Goal: Task Accomplishment & Management: Manage account settings

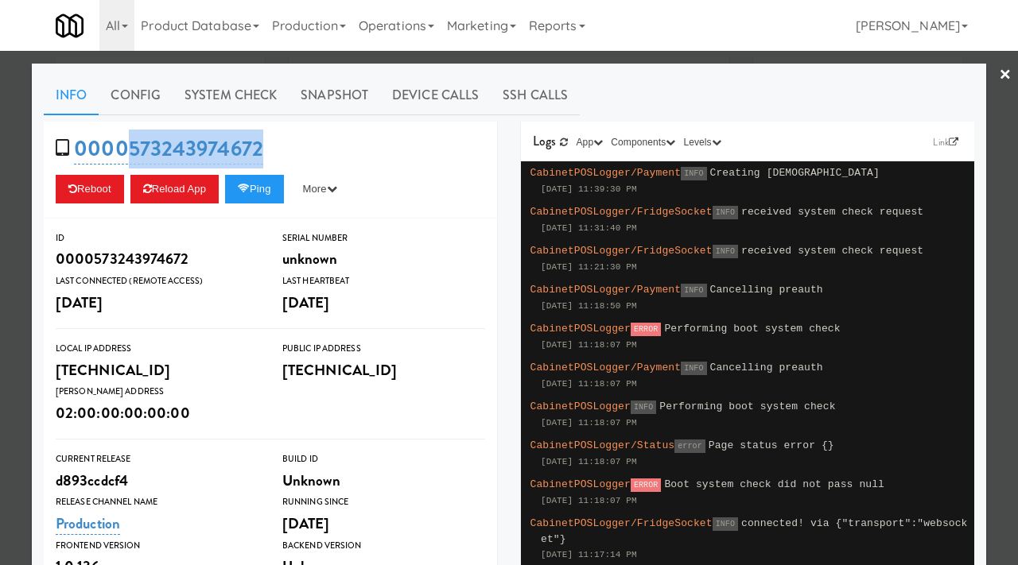
click at [0, 192] on div at bounding box center [509, 282] width 1018 height 565
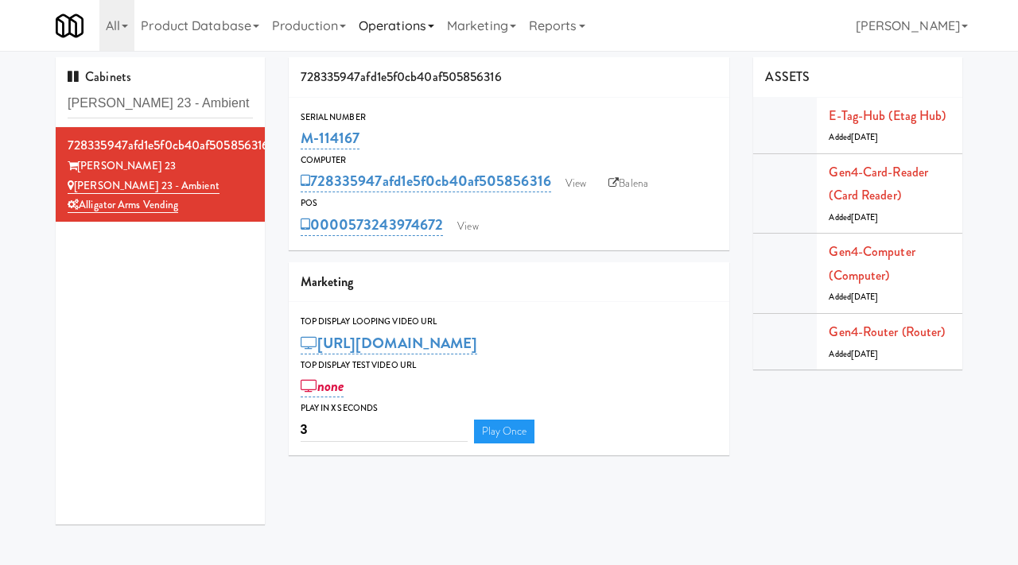
click at [401, 17] on link "Operations" at bounding box center [396, 25] width 88 height 51
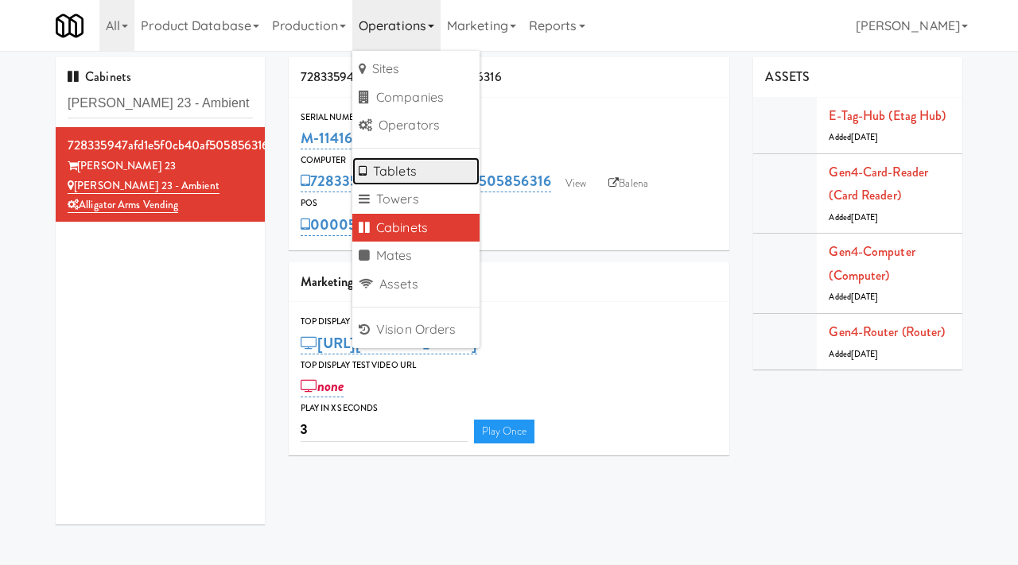
click at [402, 164] on link "Tablets" at bounding box center [415, 171] width 127 height 29
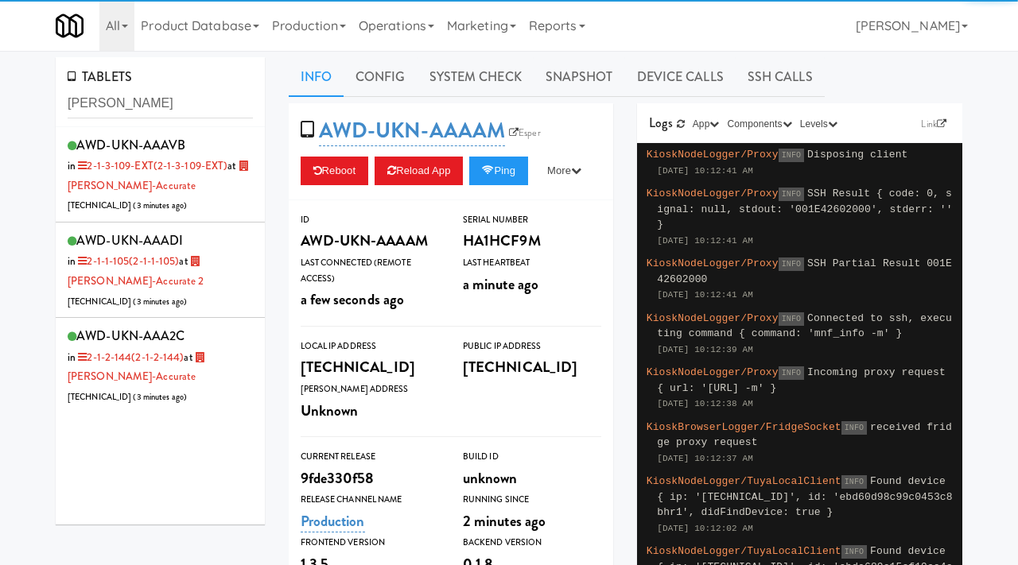
type input "bothwell"
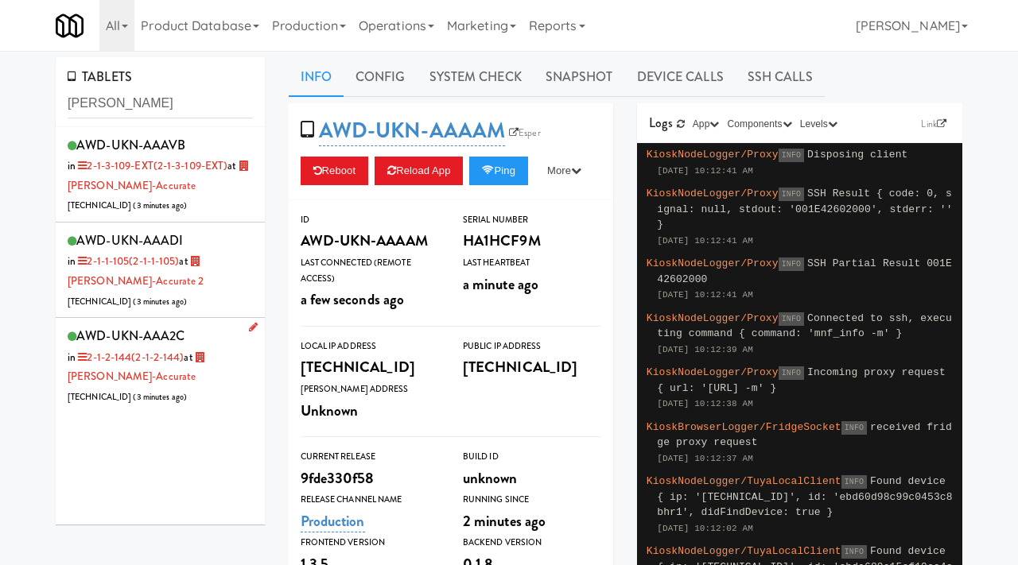
click at [225, 409] on li "AWD-UKN-AAA2C in 2-1-2-144 (2-1-2-144) at Bothwell-Accurate 206.0.69.52 ( 3 min…" at bounding box center [160, 365] width 209 height 95
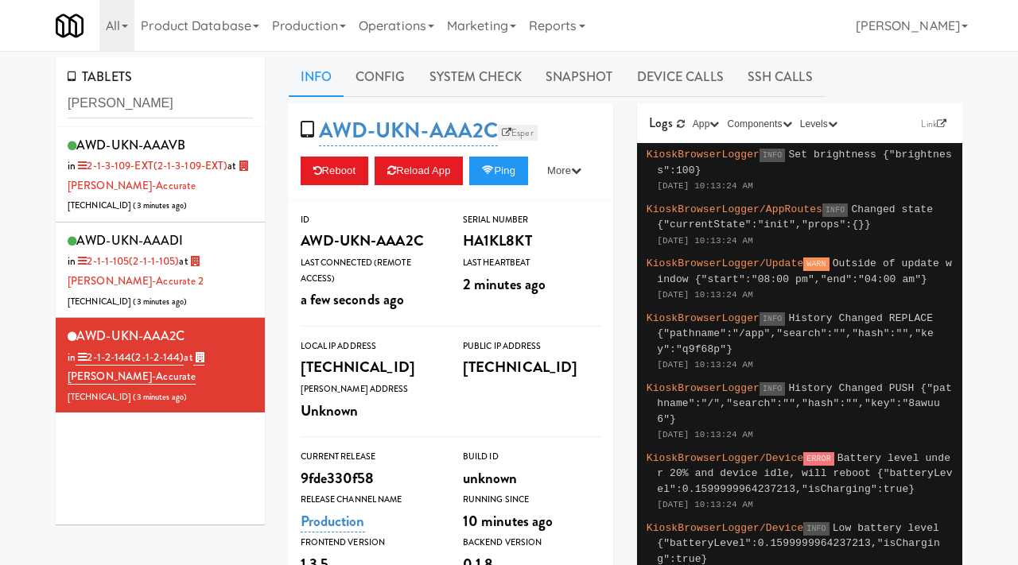
click at [533, 132] on link "Esper" at bounding box center [518, 133] width 40 height 16
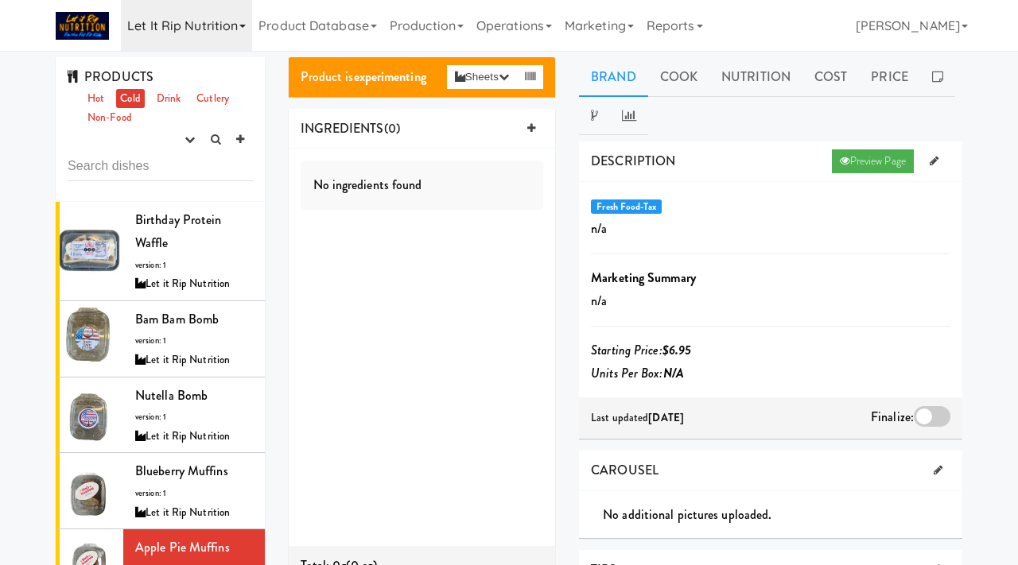
scroll to position [168, 0]
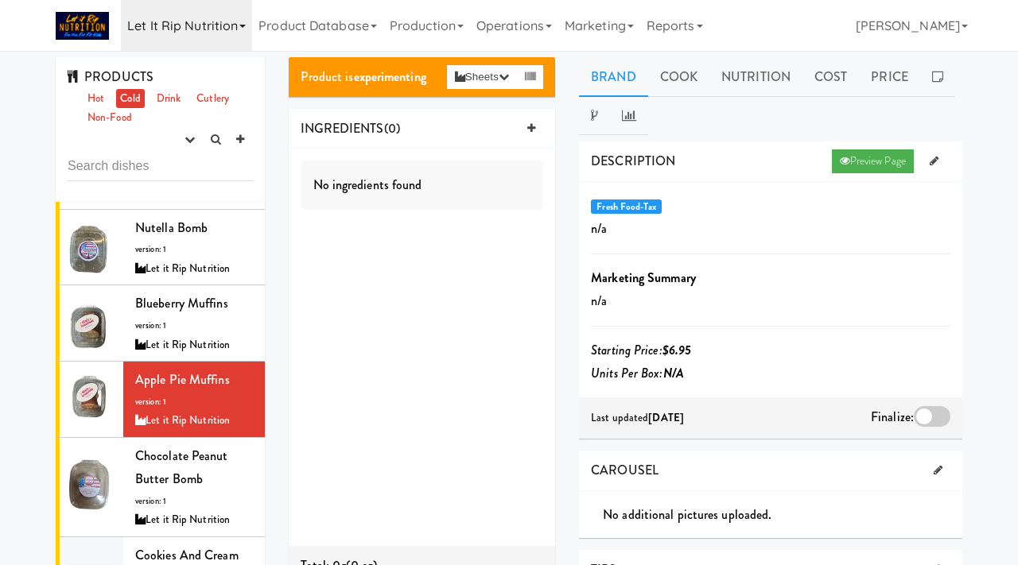
click at [161, 37] on link "Let it Rip Nutrition" at bounding box center [186, 25] width 131 height 51
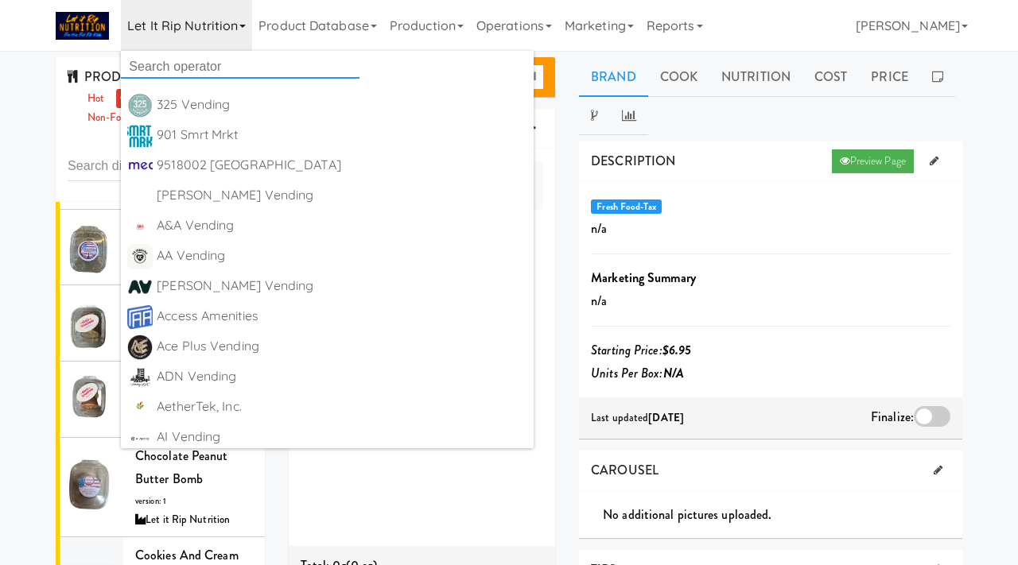
click at [156, 58] on input "text" at bounding box center [240, 67] width 239 height 24
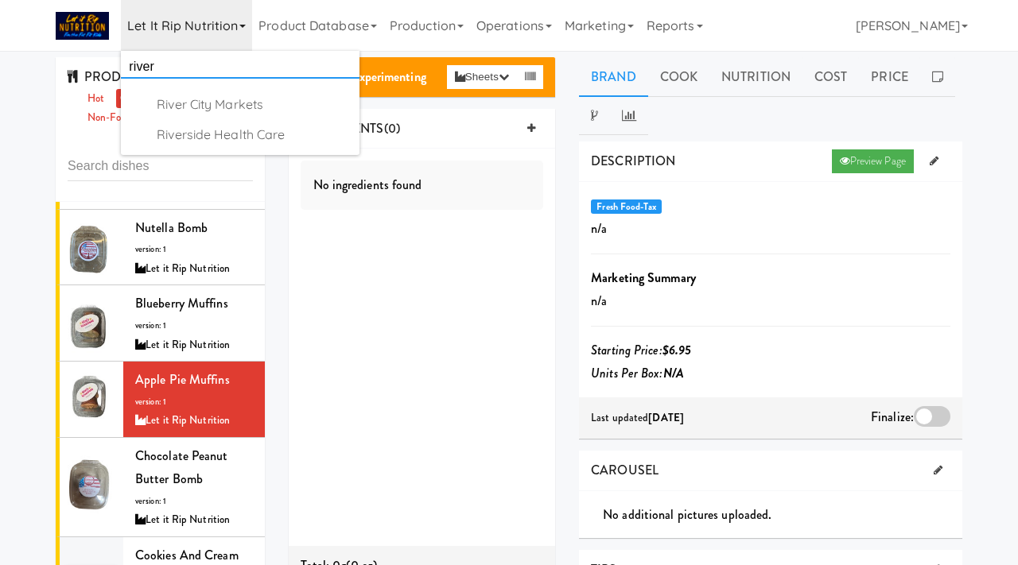
type input "river"
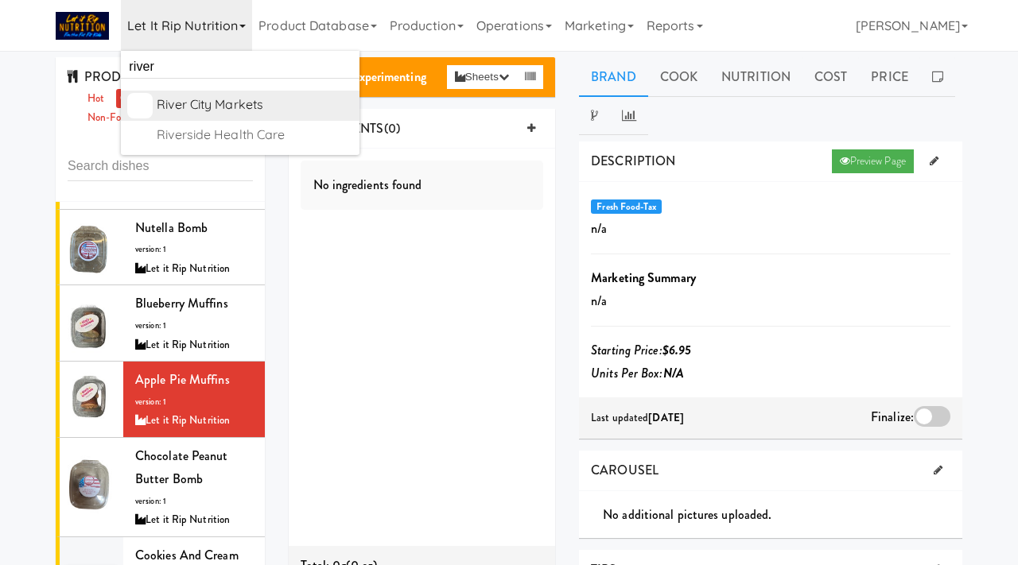
click at [210, 102] on div "River City Markets" at bounding box center [255, 105] width 196 height 24
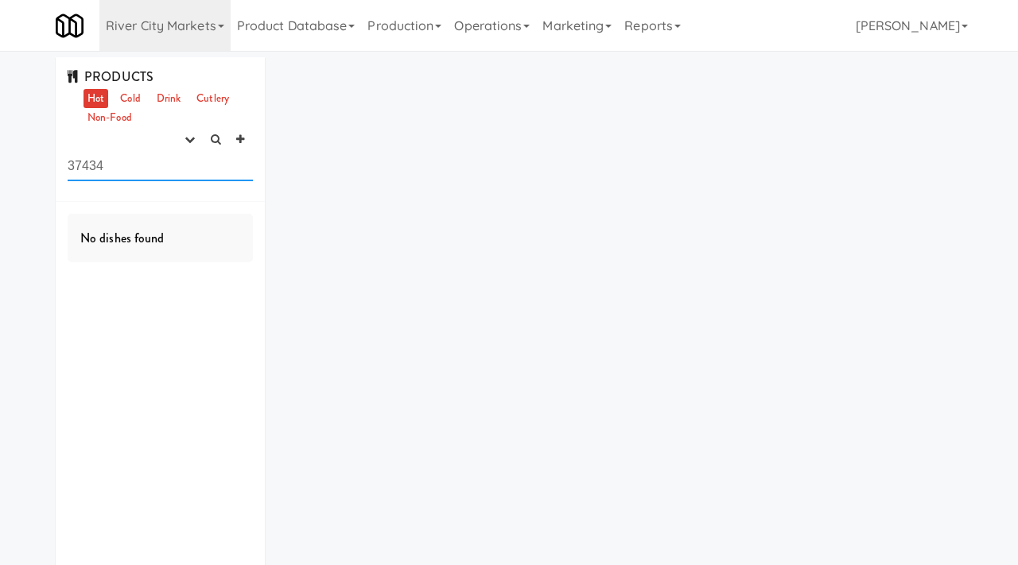
drag, startPoint x: 139, startPoint y: 167, endPoint x: 65, endPoint y: 165, distance: 74.0
click at [65, 165] on div "PRODUCTS Hot Cold Drink Cutlery Non-Food experimenting finalized shipped discon…" at bounding box center [160, 129] width 209 height 145
click at [183, 142] on button "button" at bounding box center [190, 140] width 26 height 24
click at [161, 163] on link "experimenting" at bounding box center [139, 170] width 127 height 29
click at [136, 100] on link "Cold" at bounding box center [130, 99] width 28 height 20
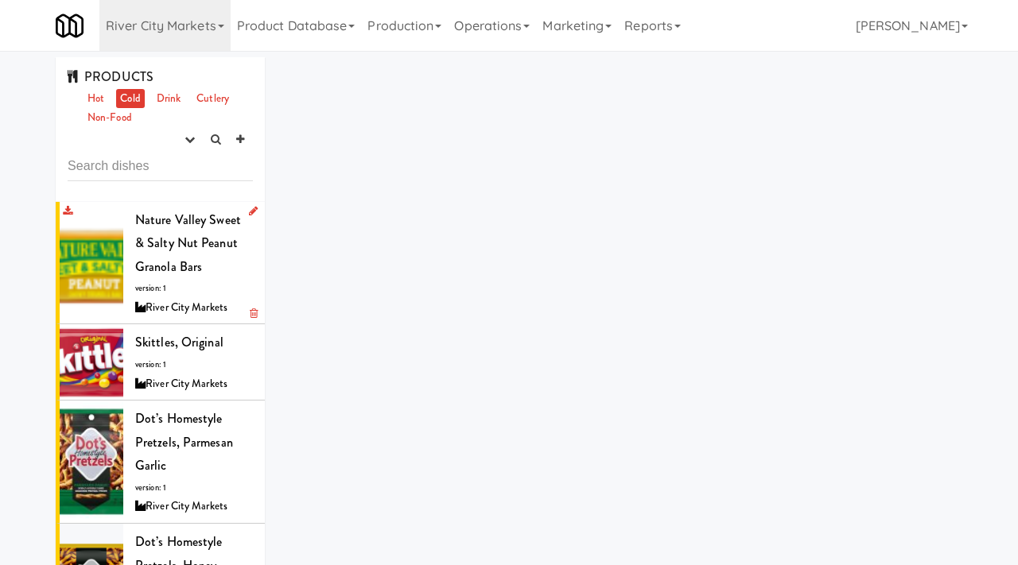
click at [211, 274] on div "Nature Valley Sweet & Salty Nut Peanut Granola Bars version: 1 River City Marke…" at bounding box center [194, 263] width 118 height 110
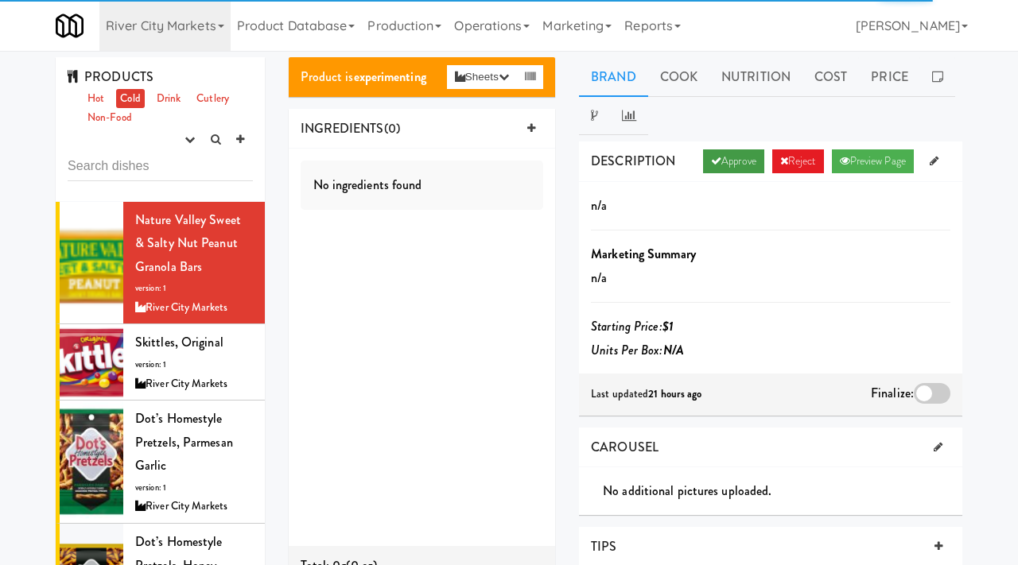
click at [721, 156] on link "Approve" at bounding box center [733, 161] width 61 height 24
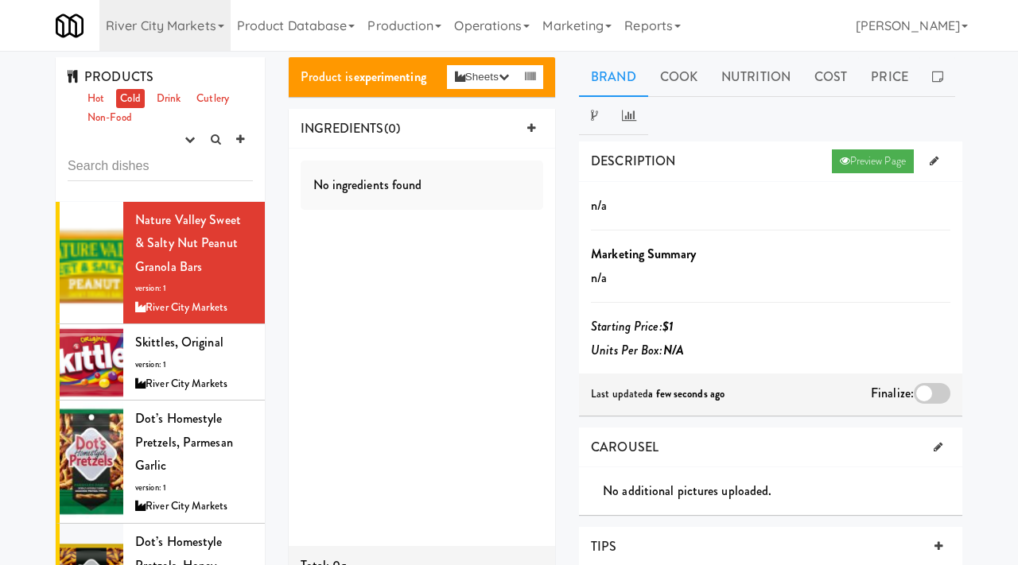
click at [929, 399] on div at bounding box center [932, 393] width 37 height 21
click at [0, 0] on input "checkbox" at bounding box center [0, 0] width 0 height 0
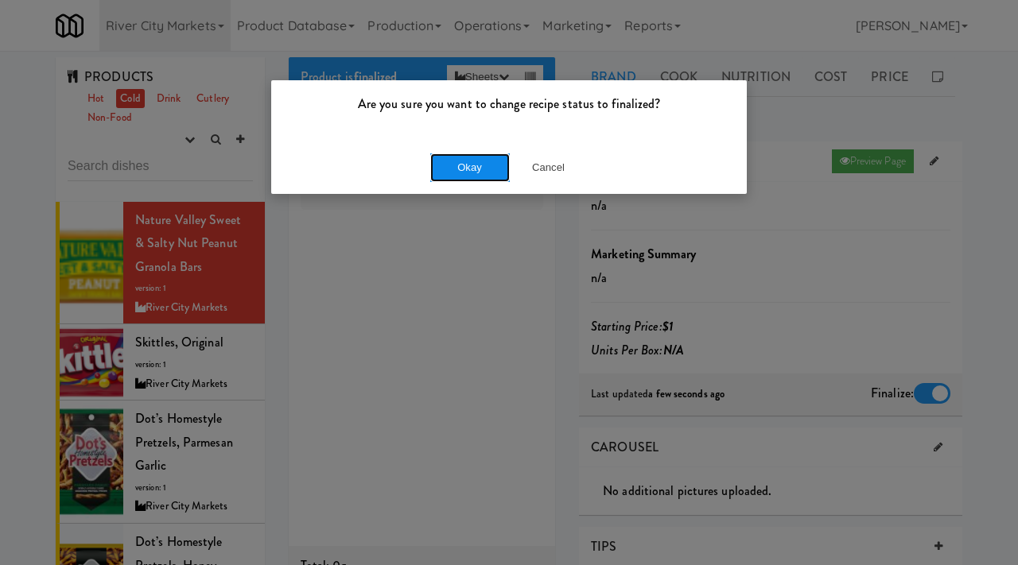
click at [481, 158] on button "Okay" at bounding box center [470, 167] width 80 height 29
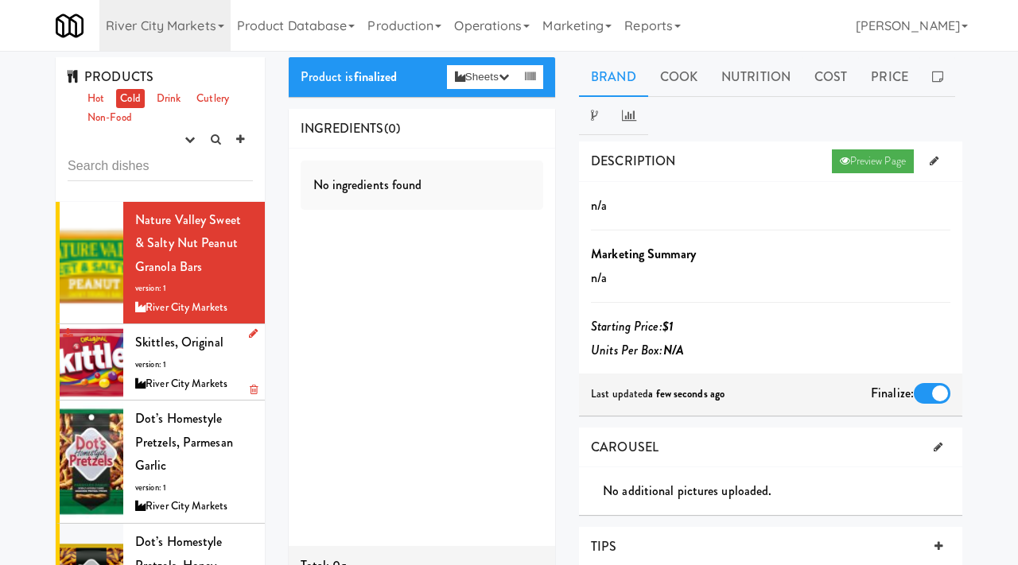
click at [186, 369] on div "Skittles, Original version: 1 River City Markets" at bounding box center [194, 362] width 118 height 63
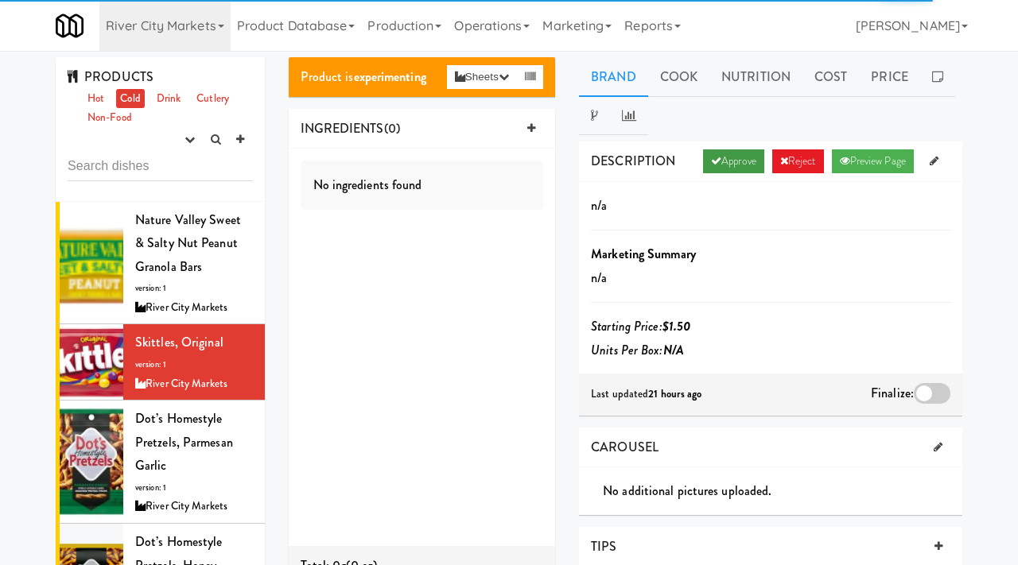
click at [711, 157] on icon at bounding box center [716, 161] width 10 height 10
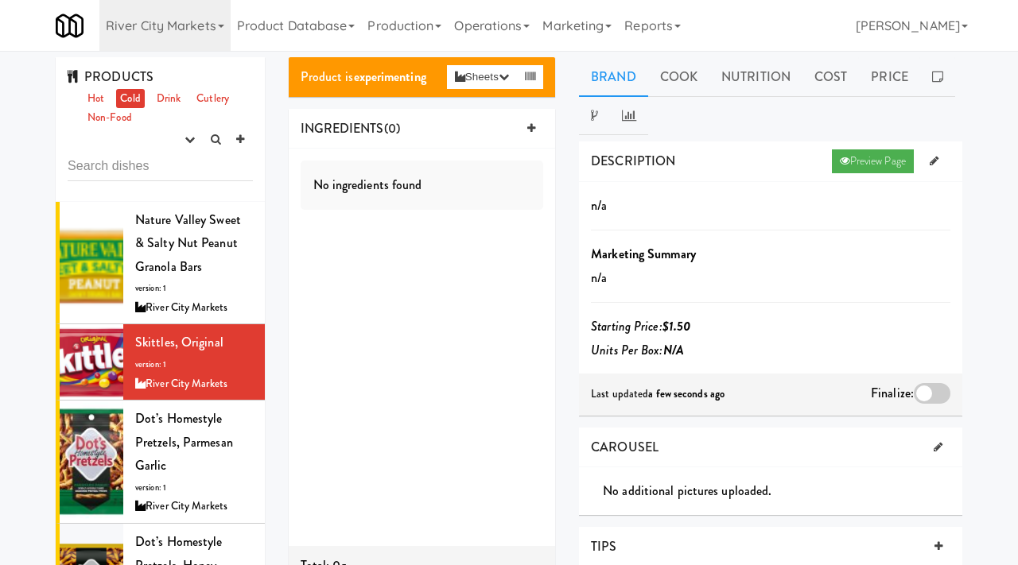
click at [929, 396] on div at bounding box center [932, 393] width 37 height 21
click at [0, 0] on input "checkbox" at bounding box center [0, 0] width 0 height 0
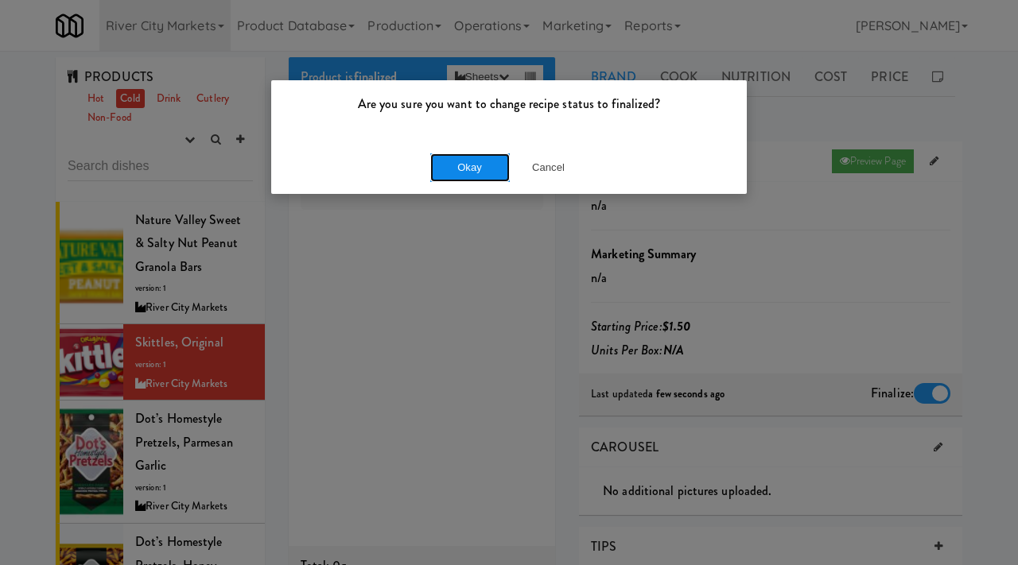
click at [492, 170] on button "Okay" at bounding box center [470, 167] width 80 height 29
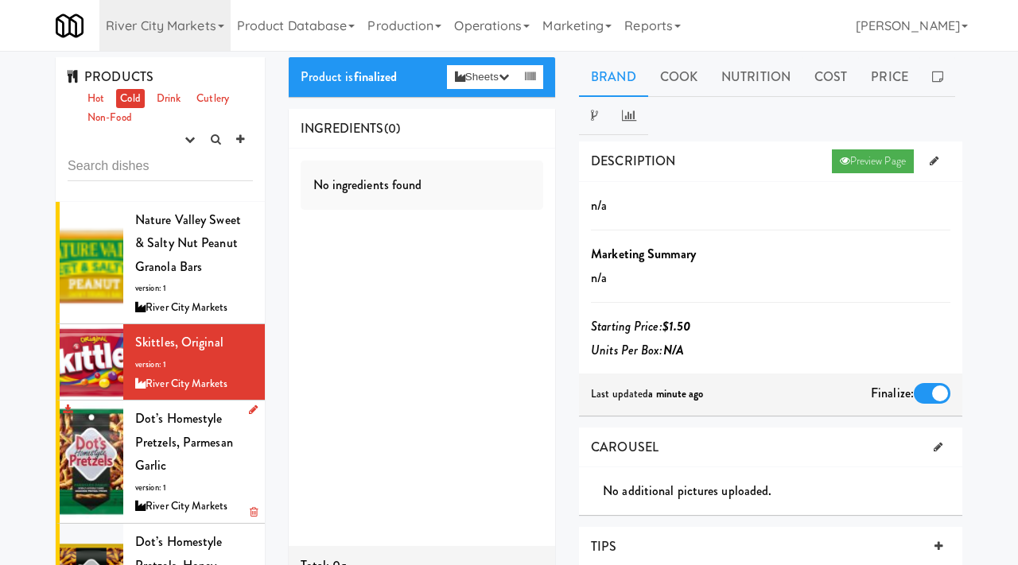
click at [157, 461] on span "Dot’s Homestyle Pretzels, Parmesan Garlic" at bounding box center [184, 441] width 98 height 65
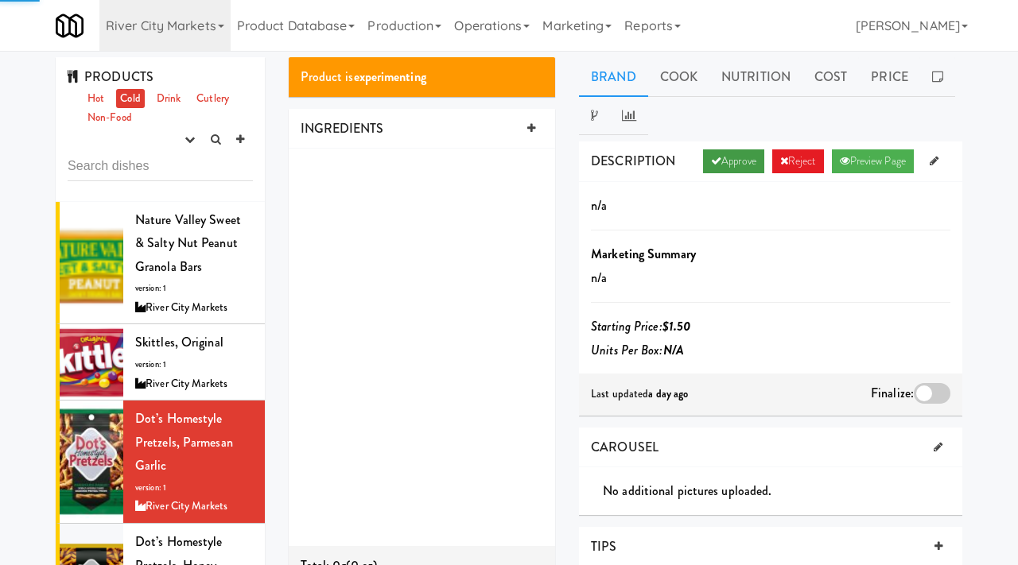
click at [712, 153] on link "Approve" at bounding box center [733, 161] width 61 height 24
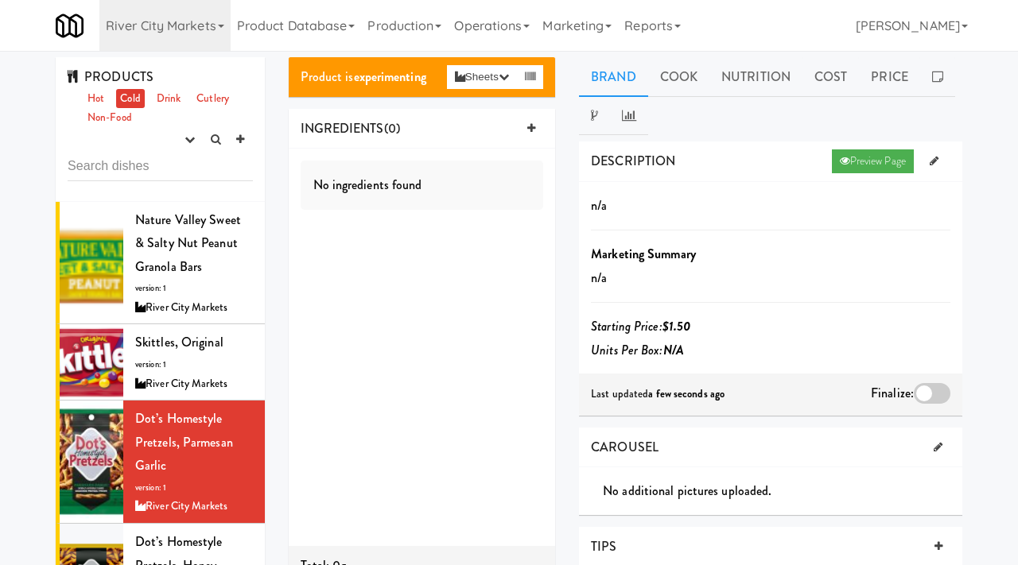
click at [929, 391] on div at bounding box center [932, 393] width 37 height 21
click at [0, 0] on input "checkbox" at bounding box center [0, 0] width 0 height 0
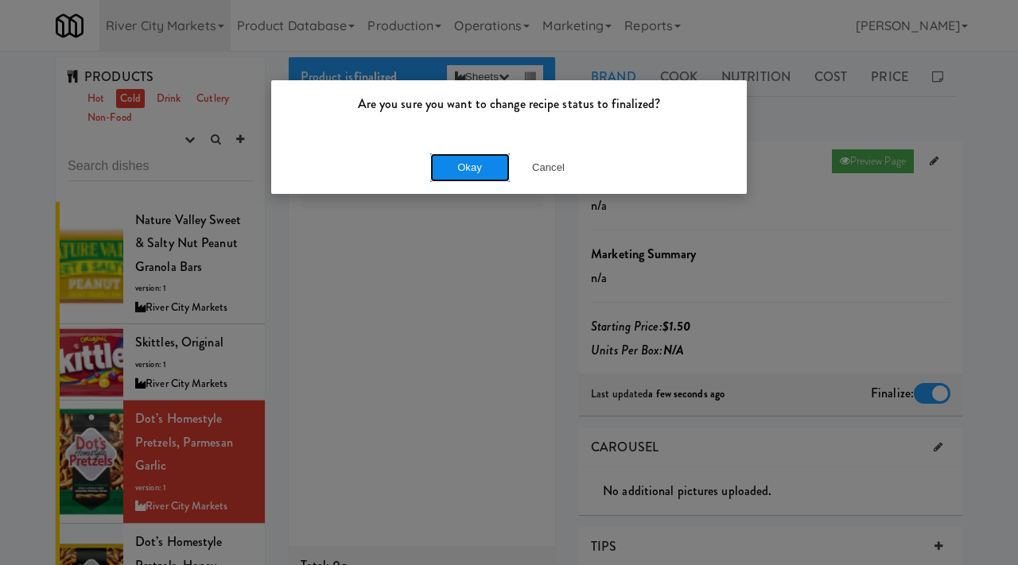
click at [464, 167] on button "Okay" at bounding box center [470, 167] width 80 height 29
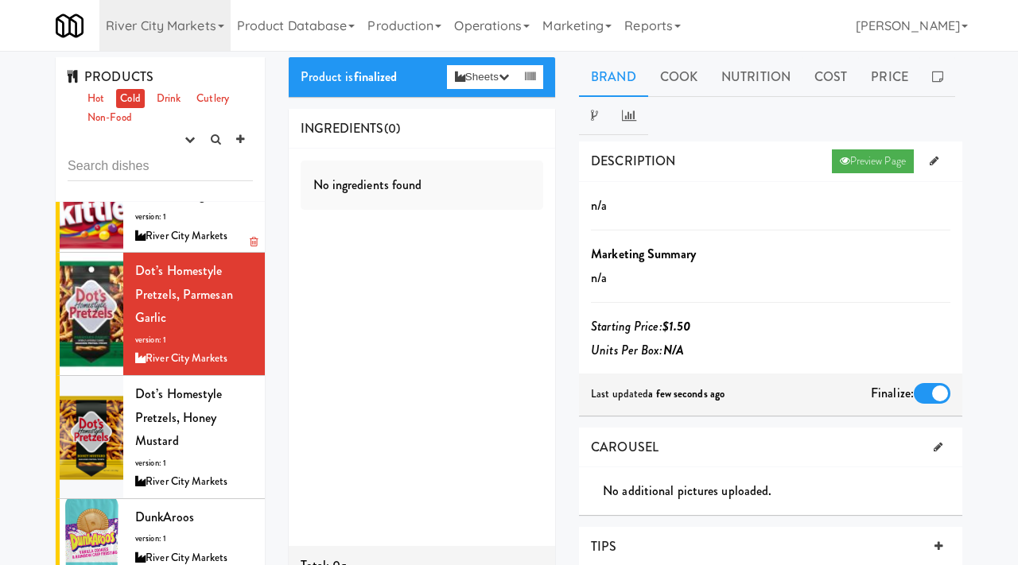
scroll to position [149, 0]
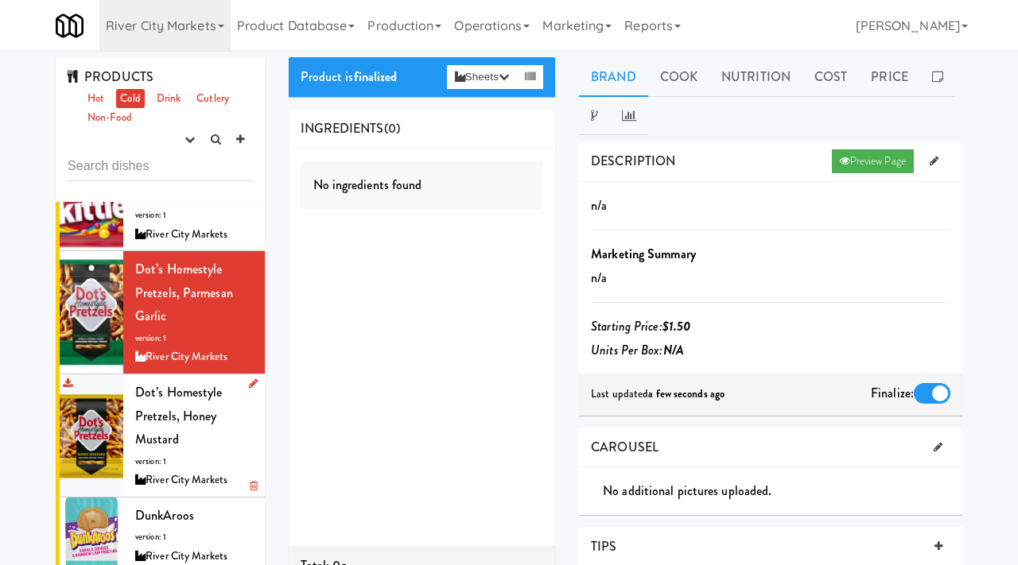
click at [165, 427] on div "Dot’s Homestyle Pretzels, Honey Mustard version: 1 River City Markets" at bounding box center [194, 436] width 118 height 110
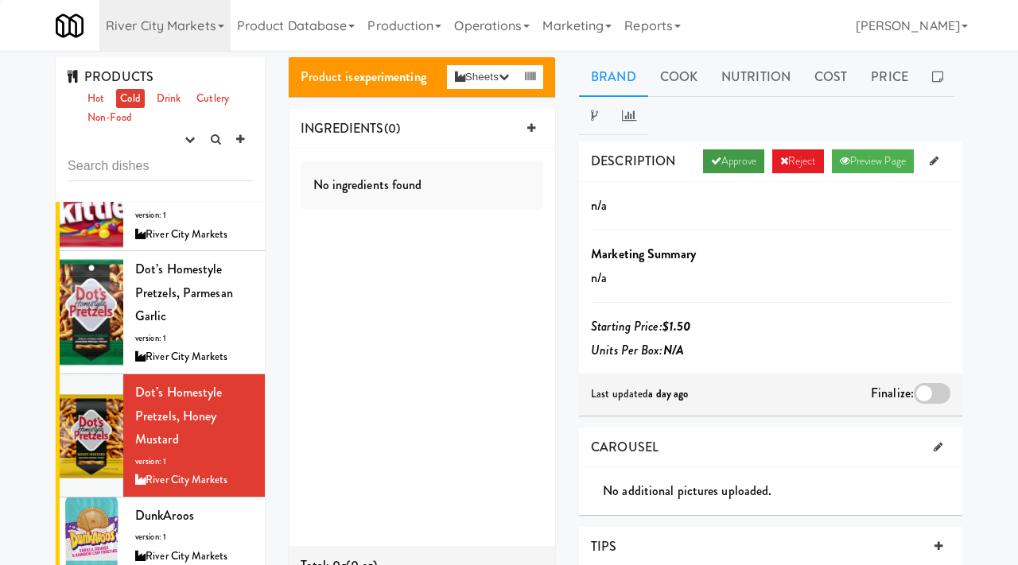
click at [731, 166] on link "Approve" at bounding box center [733, 161] width 61 height 24
click at [922, 391] on div at bounding box center [932, 393] width 37 height 21
click at [0, 0] on input "checkbox" at bounding box center [0, 0] width 0 height 0
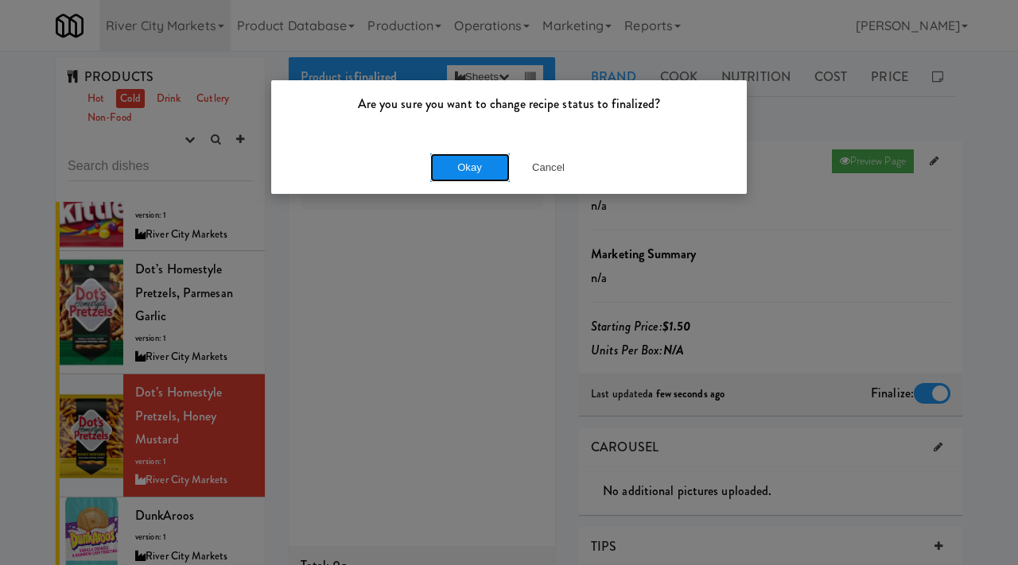
click at [462, 172] on button "Okay" at bounding box center [470, 167] width 80 height 29
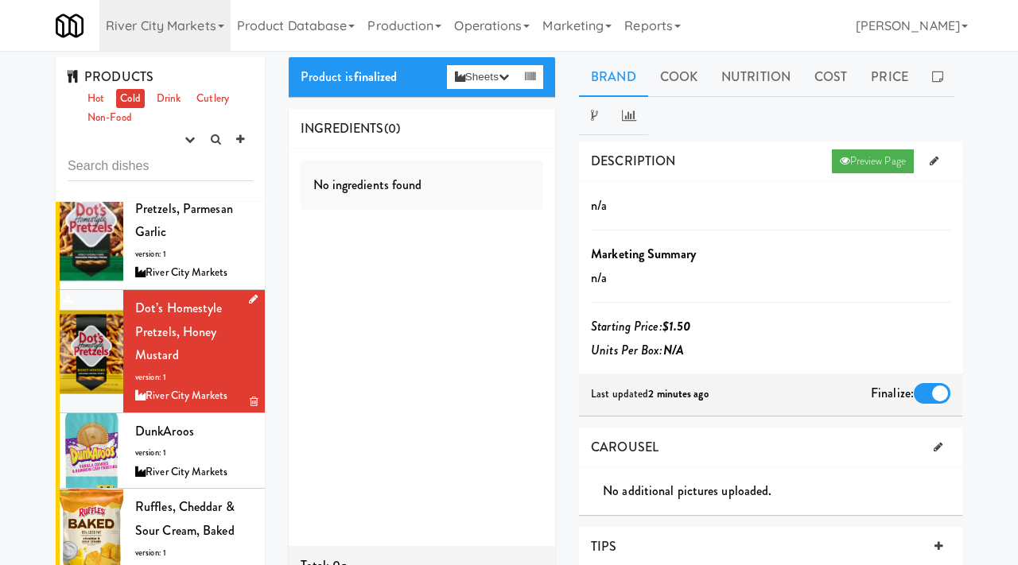
scroll to position [233, 0]
click at [162, 460] on div "DunkAroos version: 1 River City Markets" at bounding box center [194, 452] width 118 height 63
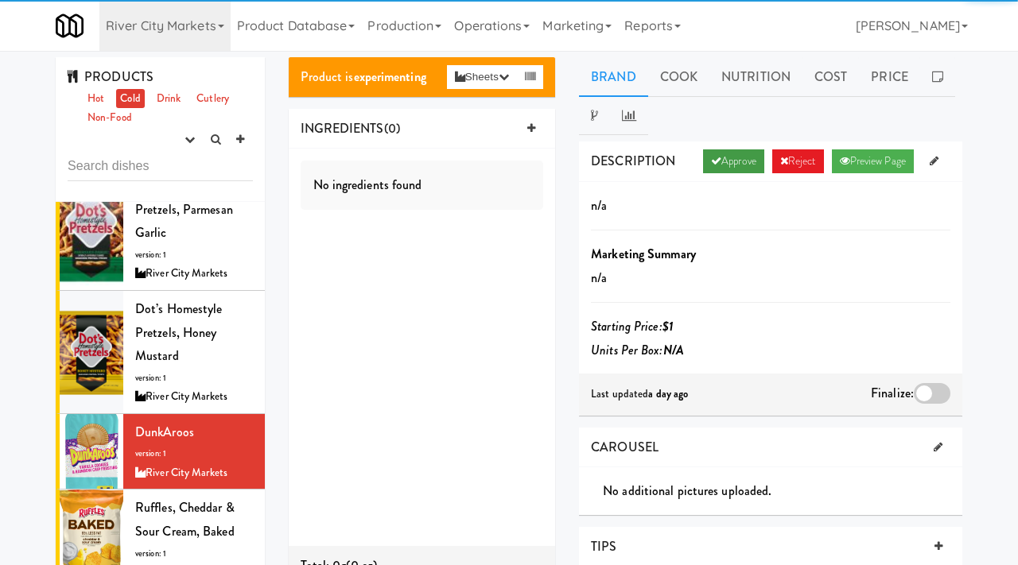
click at [731, 154] on link "Approve" at bounding box center [733, 161] width 61 height 24
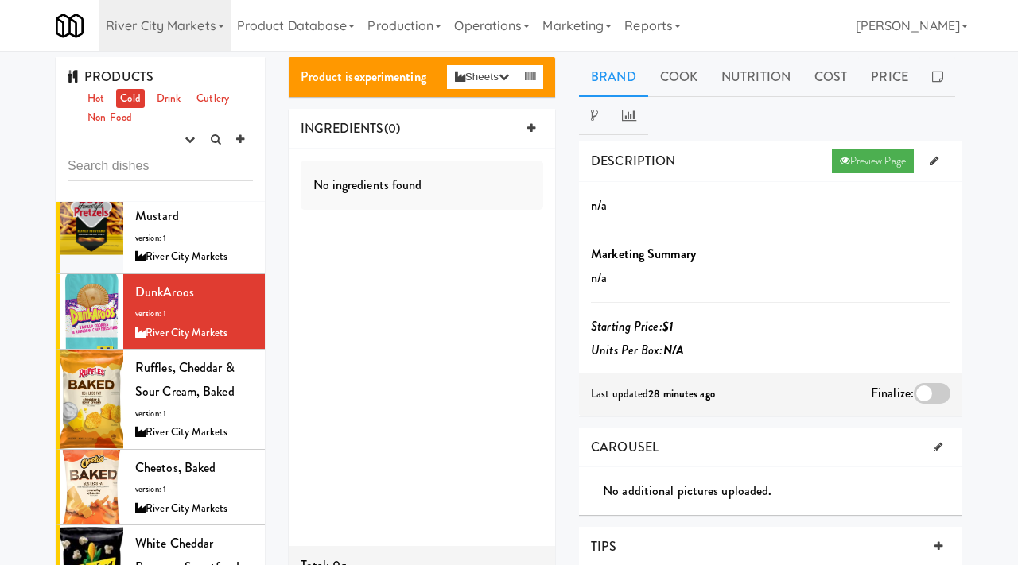
scroll to position [374, 0]
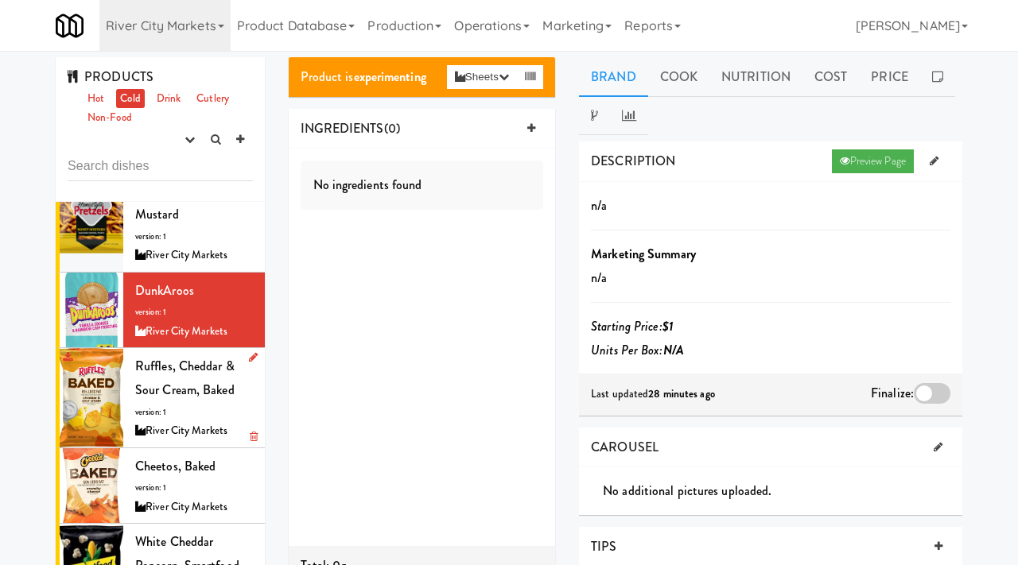
click at [149, 395] on span "Ruffles, Cheddar & Sour Cream, Baked" at bounding box center [184, 378] width 99 height 42
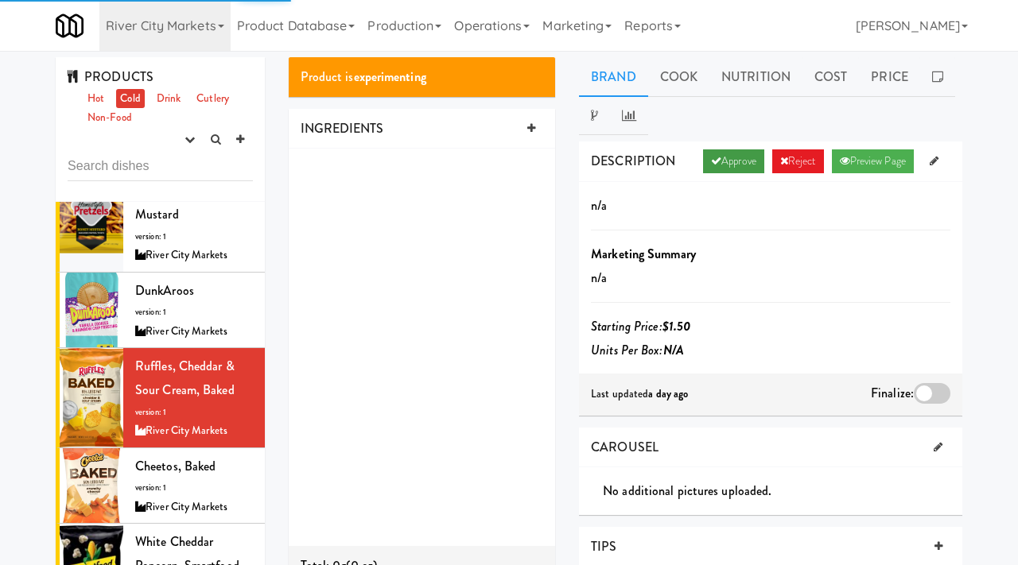
click at [721, 163] on link "Approve" at bounding box center [733, 161] width 61 height 24
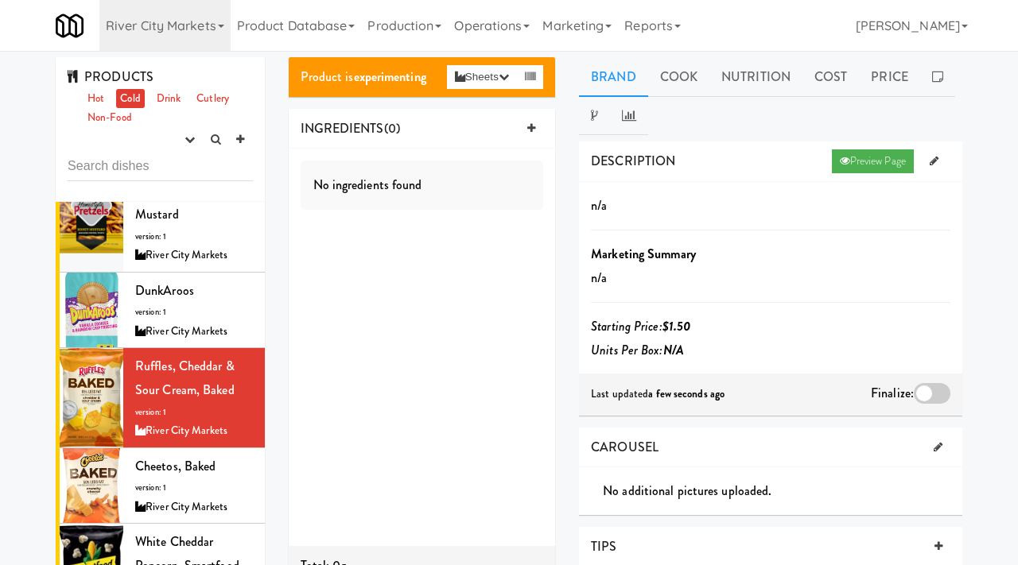
click at [938, 402] on div at bounding box center [932, 393] width 37 height 21
click at [0, 0] on input "checkbox" at bounding box center [0, 0] width 0 height 0
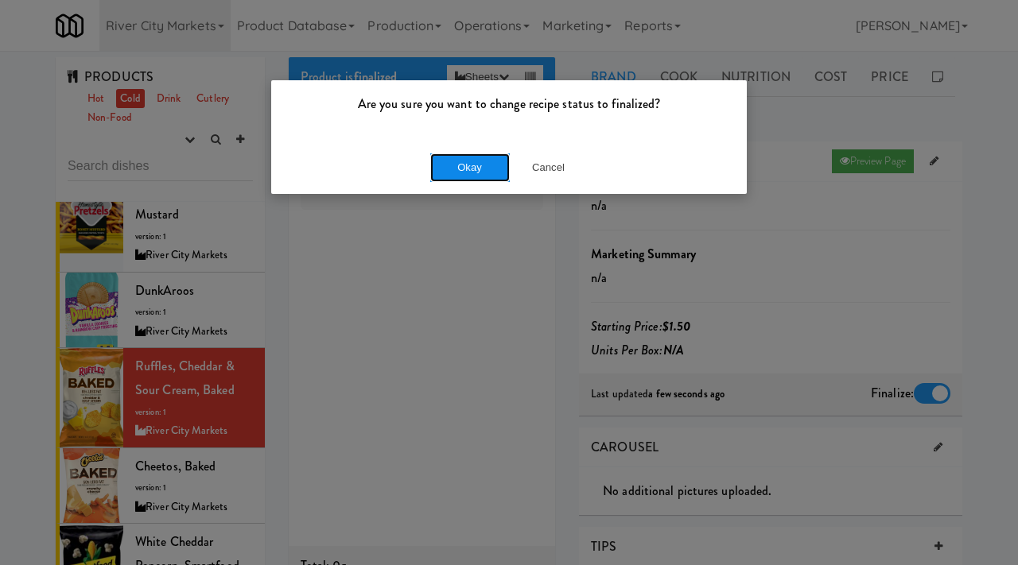
click at [470, 169] on button "Okay" at bounding box center [470, 167] width 80 height 29
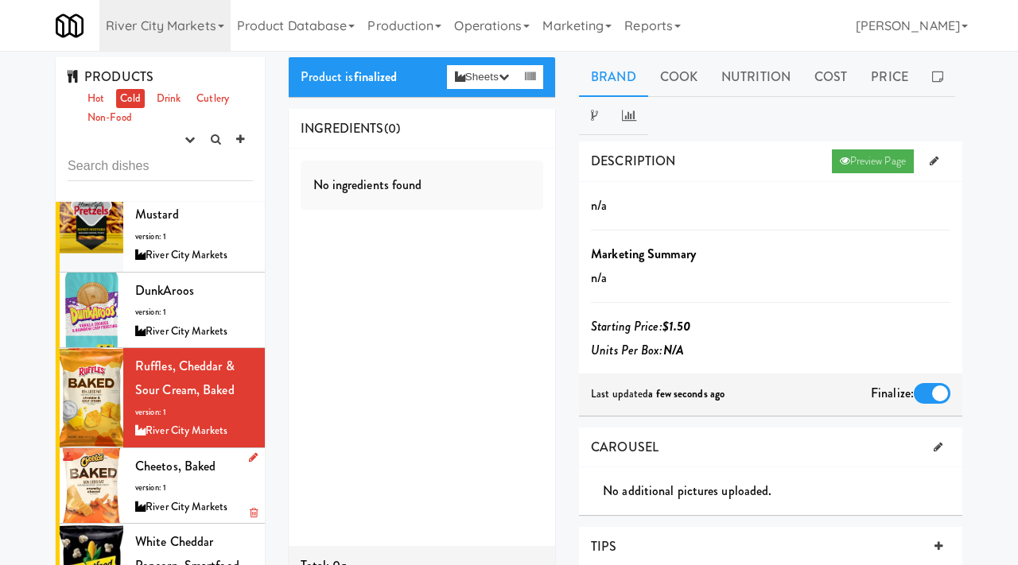
click at [165, 486] on span "version: 1" at bounding box center [150, 488] width 31 height 12
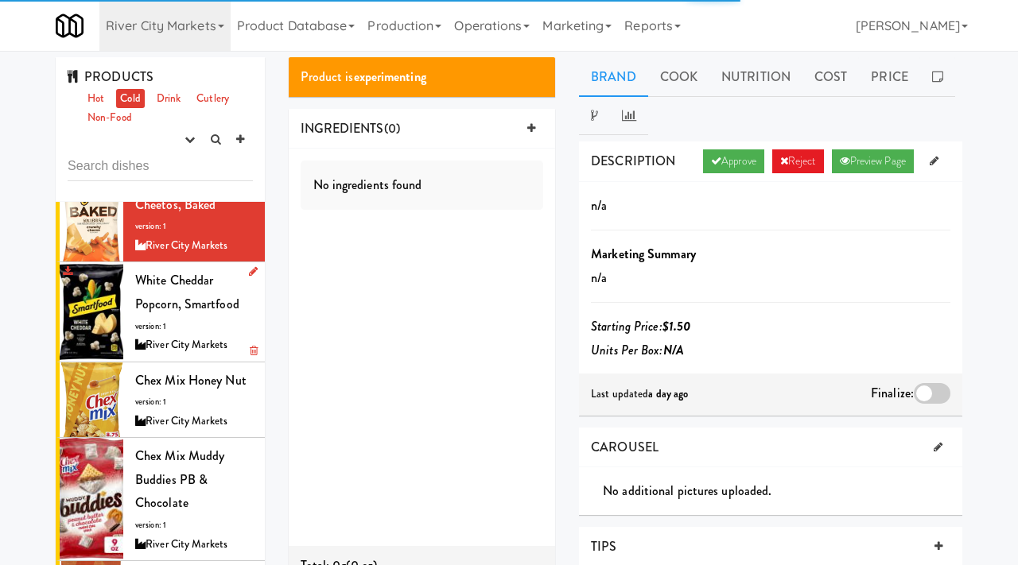
scroll to position [526, 0]
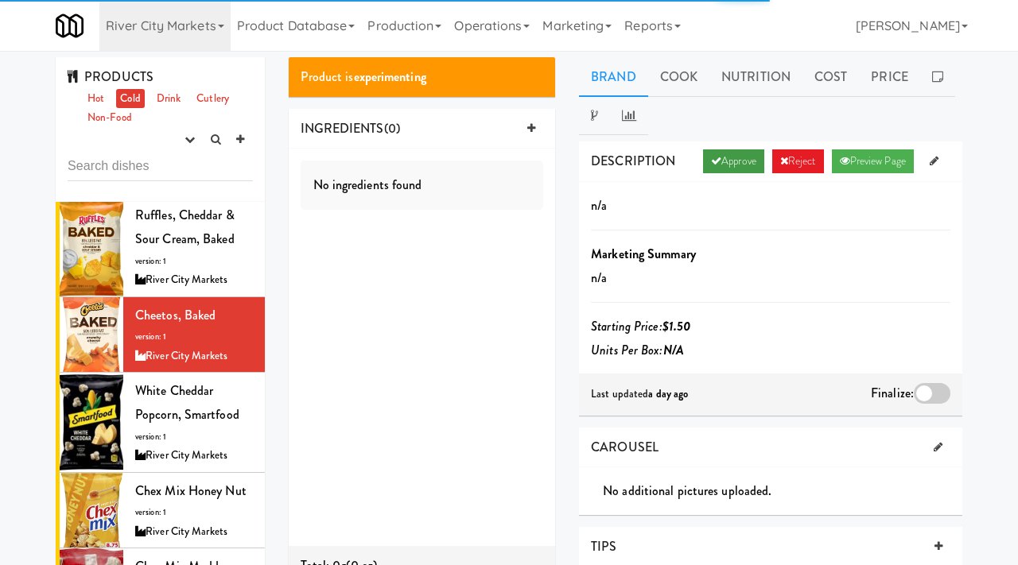
click at [711, 161] on icon at bounding box center [716, 161] width 10 height 10
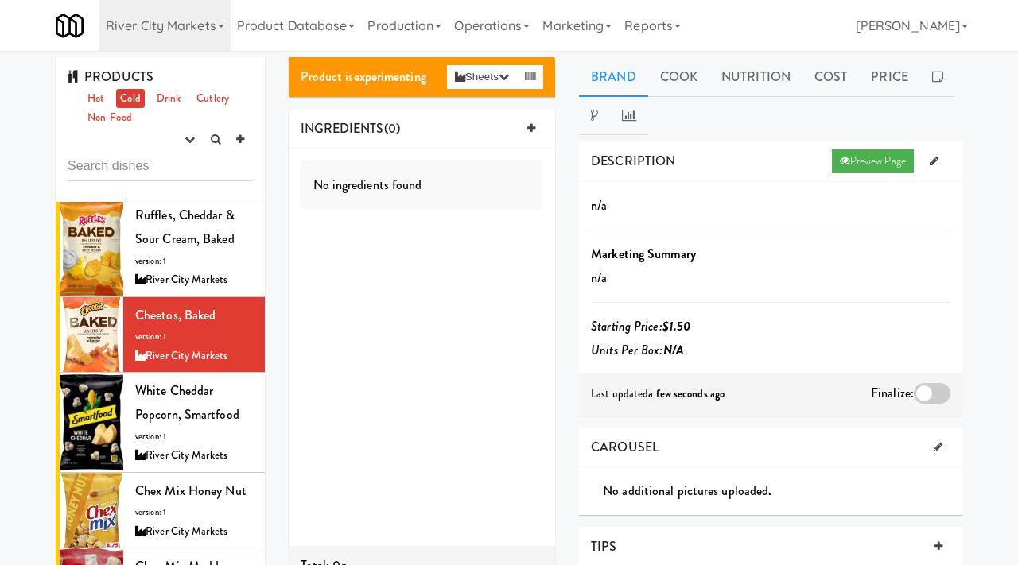
click at [927, 392] on div at bounding box center [932, 393] width 37 height 21
click at [0, 0] on input "checkbox" at bounding box center [0, 0] width 0 height 0
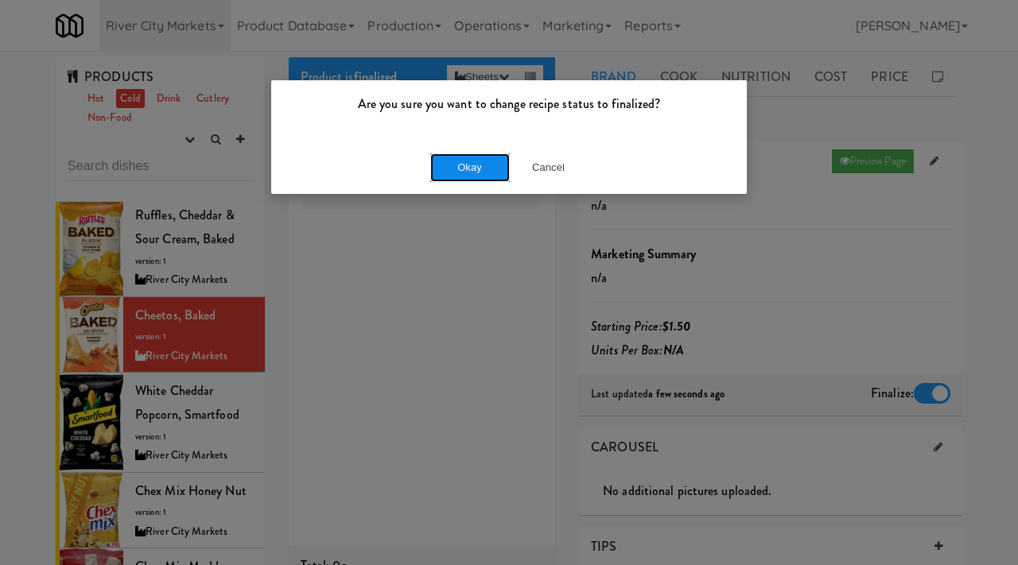
click at [469, 170] on button "Okay" at bounding box center [470, 167] width 80 height 29
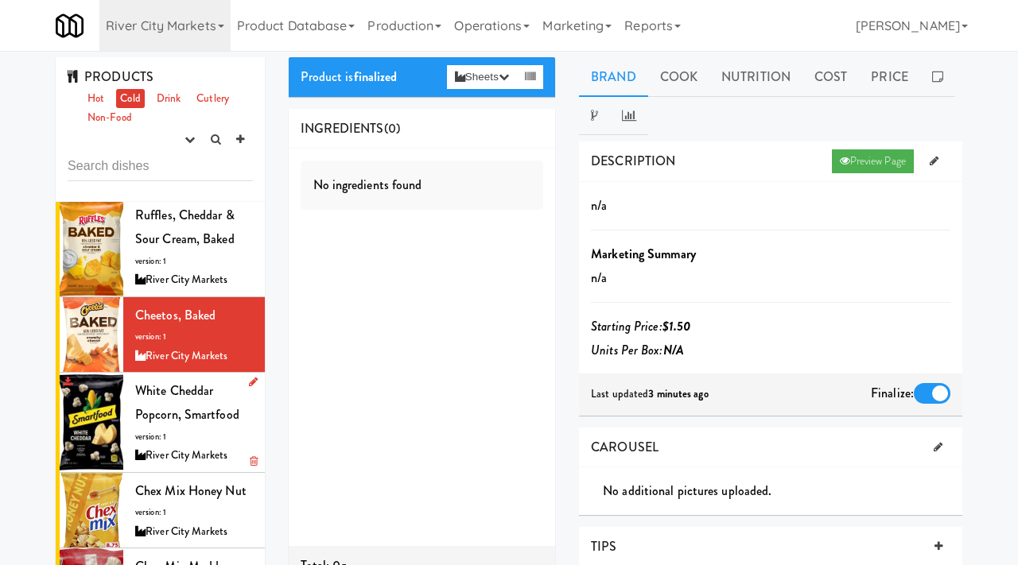
click at [186, 416] on span "White Cheddar Popcorn, Smartfood" at bounding box center [187, 403] width 104 height 42
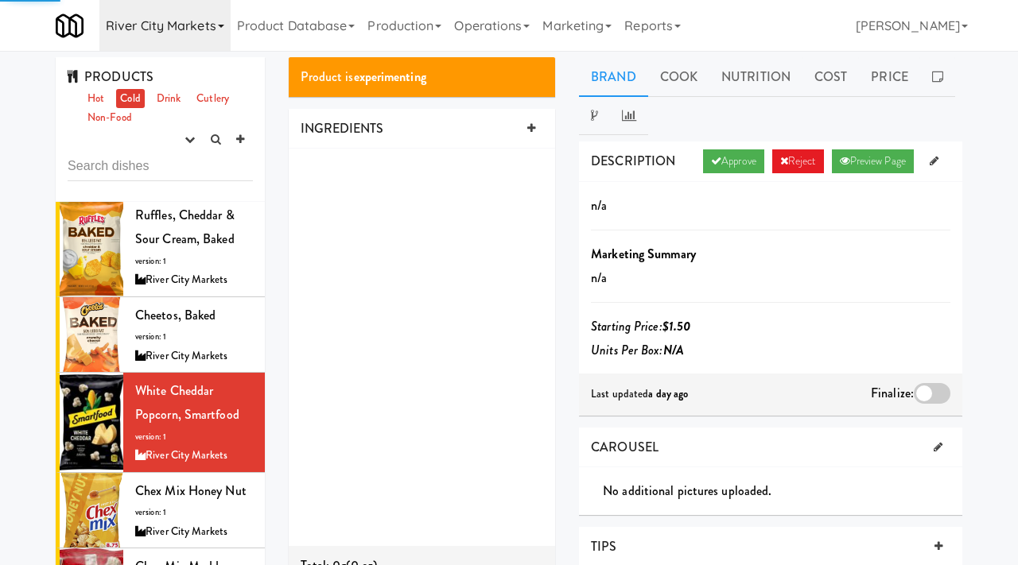
click at [164, 19] on link "River City Markets" at bounding box center [164, 25] width 131 height 51
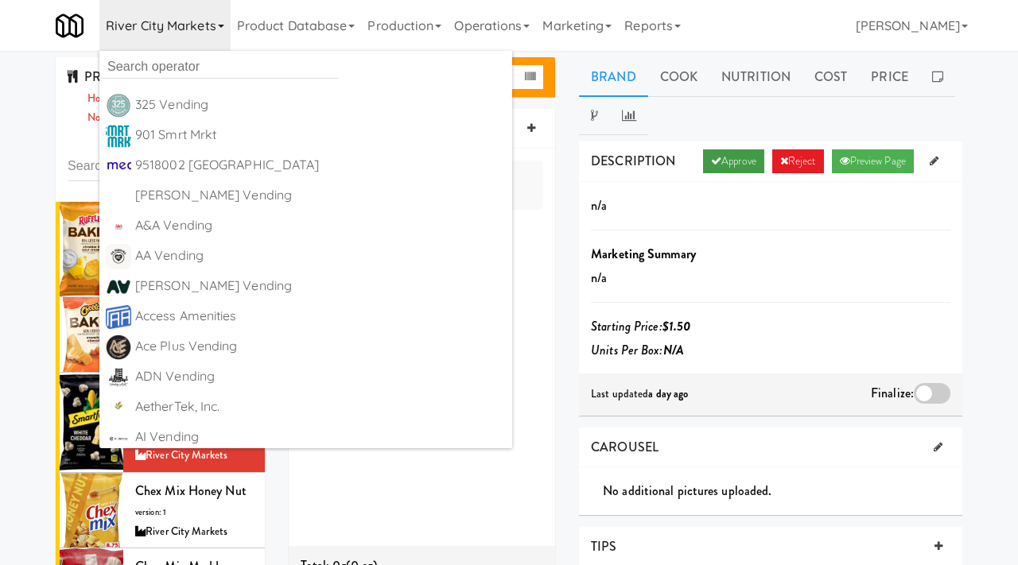
click at [724, 157] on link "Approve" at bounding box center [733, 161] width 61 height 24
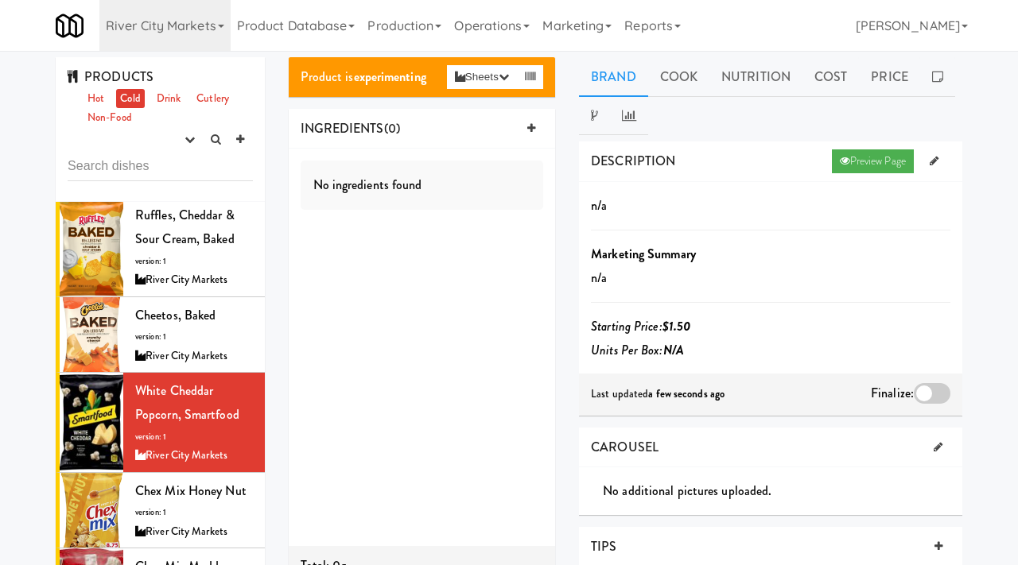
click at [914, 394] on div at bounding box center [932, 393] width 37 height 21
click at [0, 0] on input "checkbox" at bounding box center [0, 0] width 0 height 0
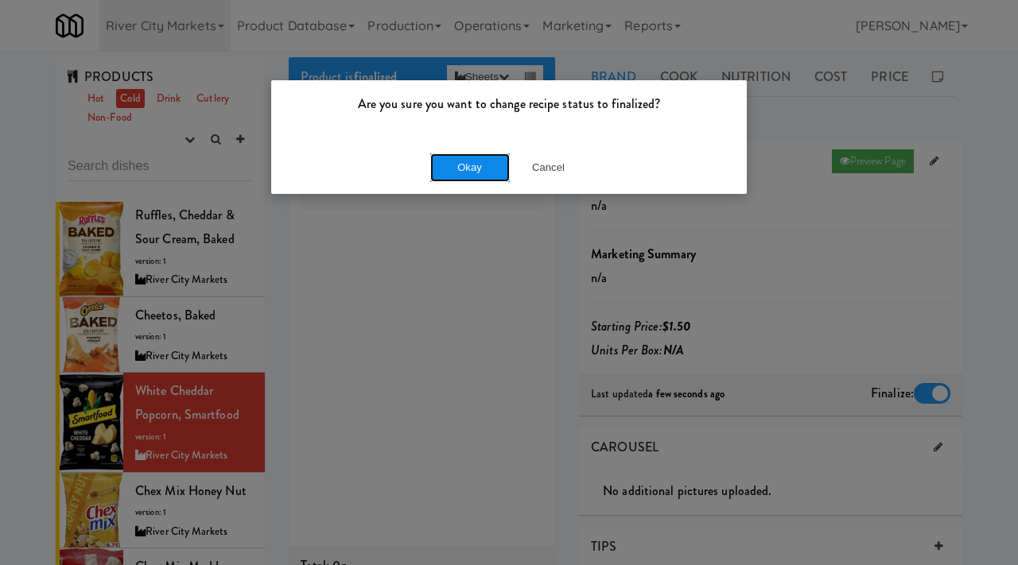
click at [452, 167] on button "Okay" at bounding box center [470, 167] width 80 height 29
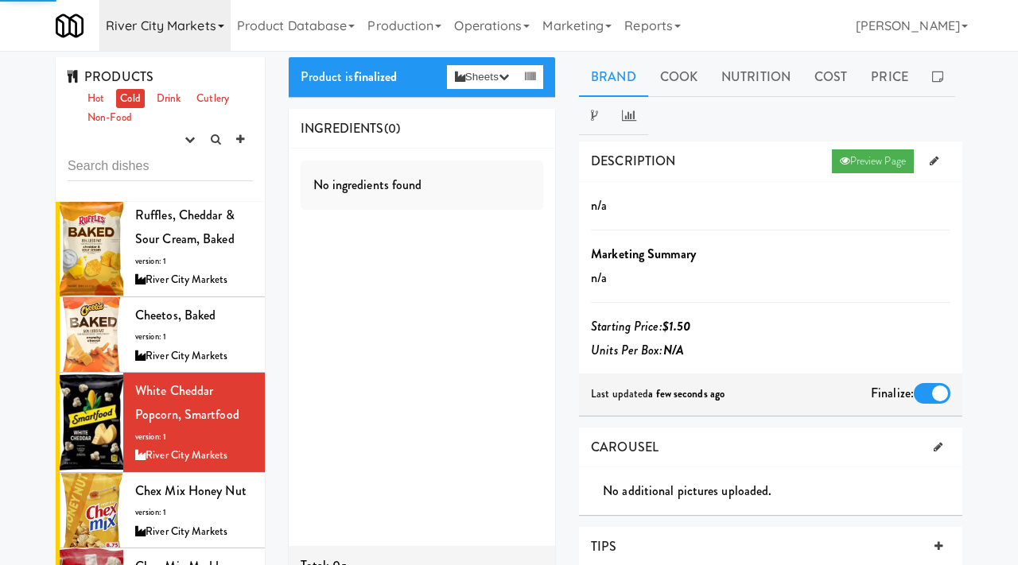
click at [168, 17] on link "River City Markets" at bounding box center [164, 25] width 131 height 51
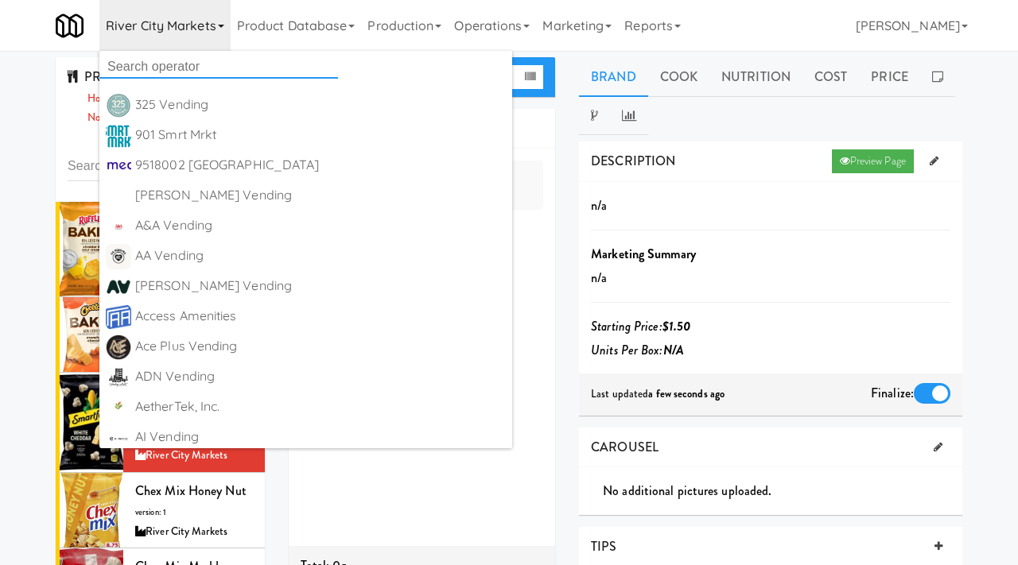
click at [154, 60] on input "text" at bounding box center [218, 67] width 239 height 24
type input "fountain"
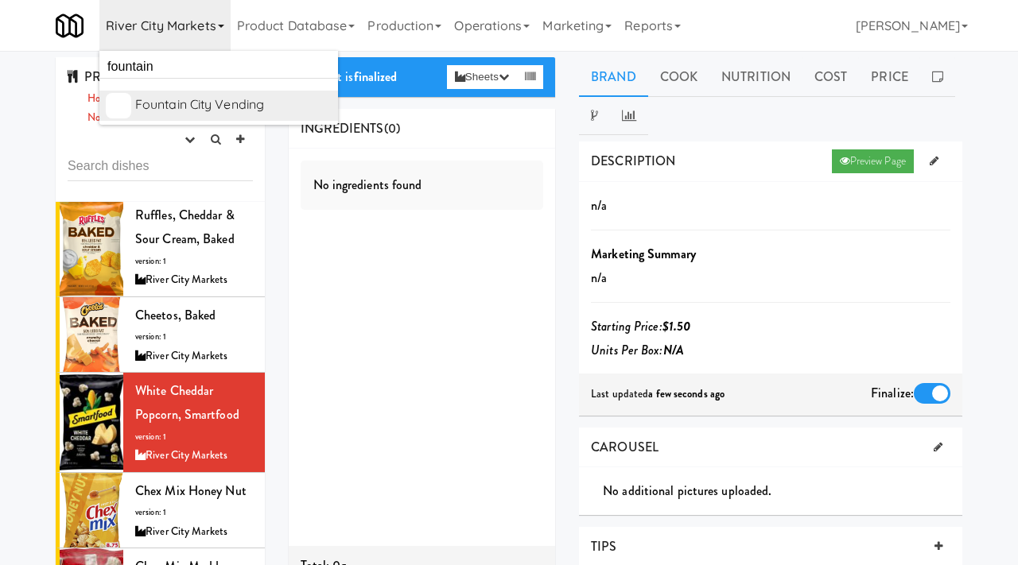
click at [227, 110] on div "Fountain City Vending" at bounding box center [233, 105] width 196 height 24
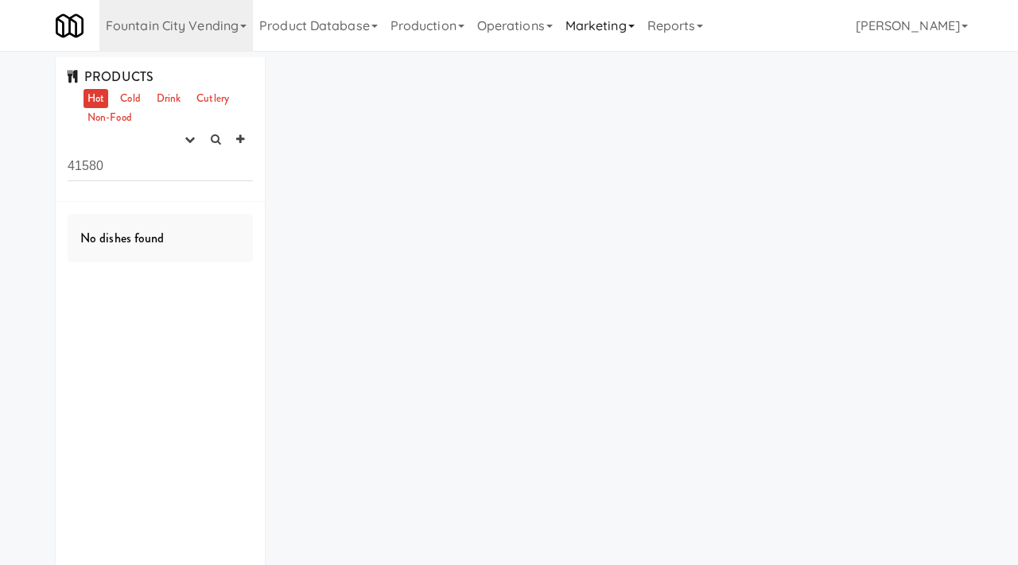
click at [605, 35] on link "Marketing" at bounding box center [600, 25] width 82 height 51
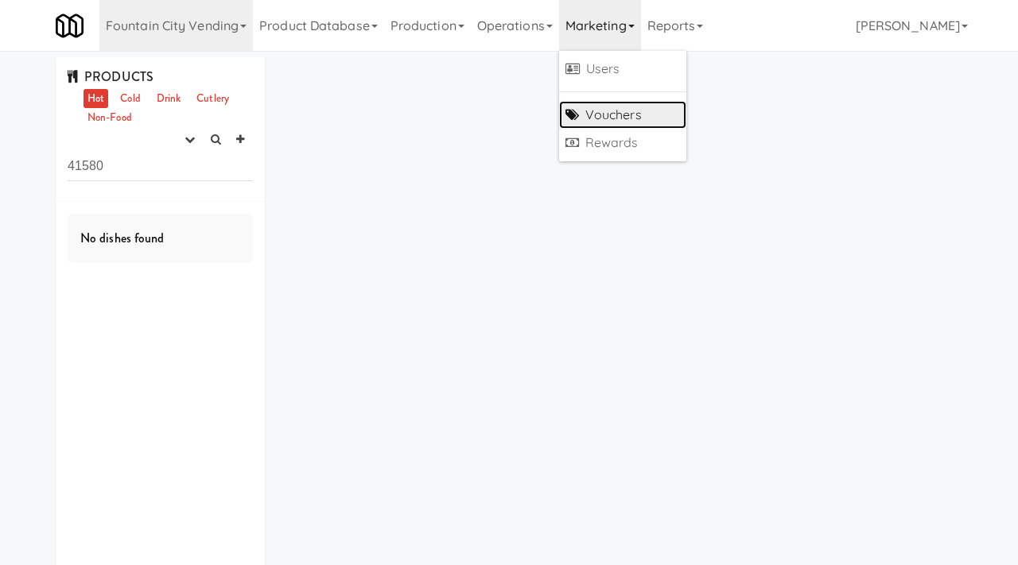
click at [609, 118] on link "Vouchers" at bounding box center [622, 115] width 127 height 29
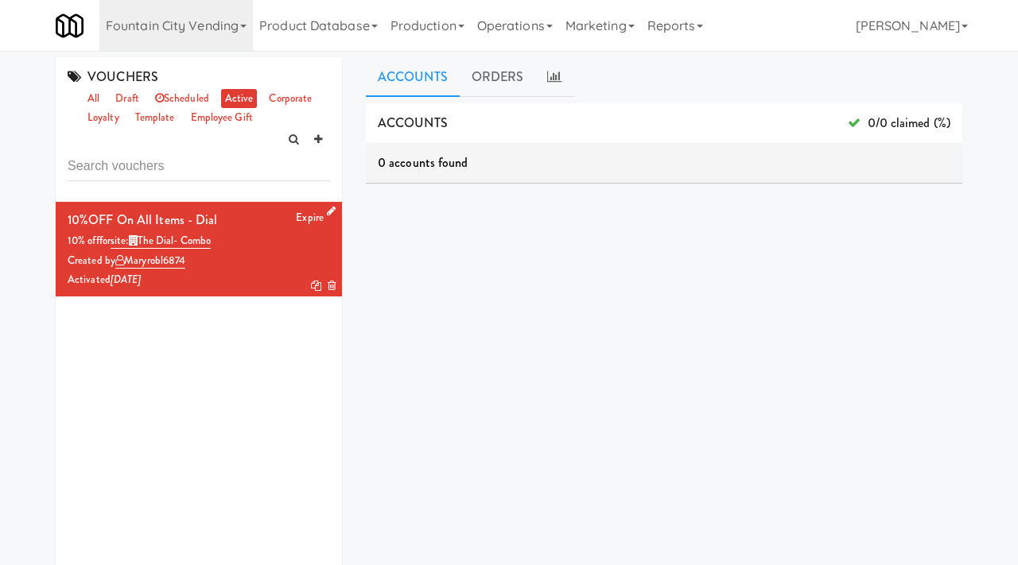
click at [309, 217] on link "Expire" at bounding box center [310, 217] width 28 height 15
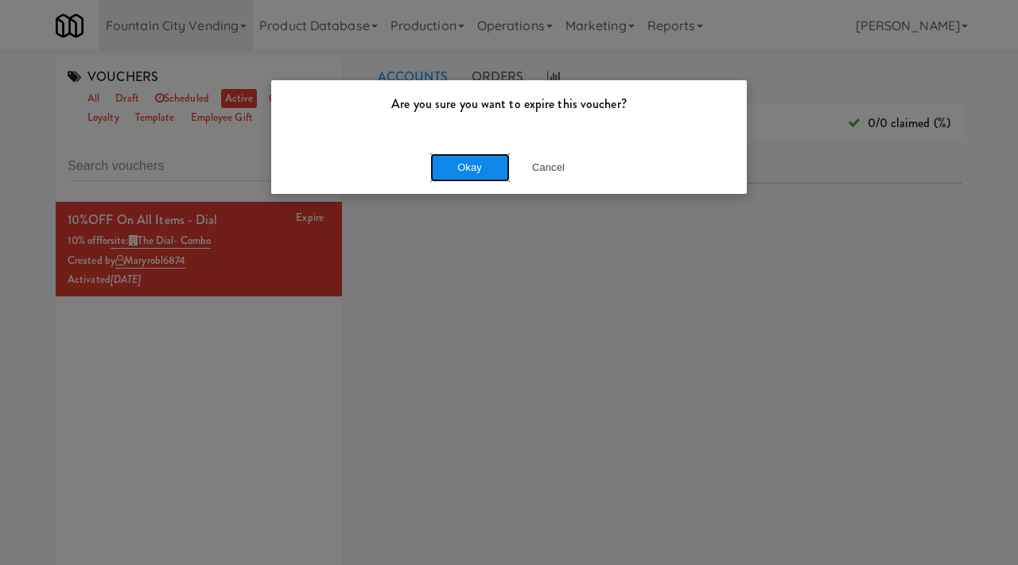
click at [477, 160] on button "Okay" at bounding box center [470, 167] width 80 height 29
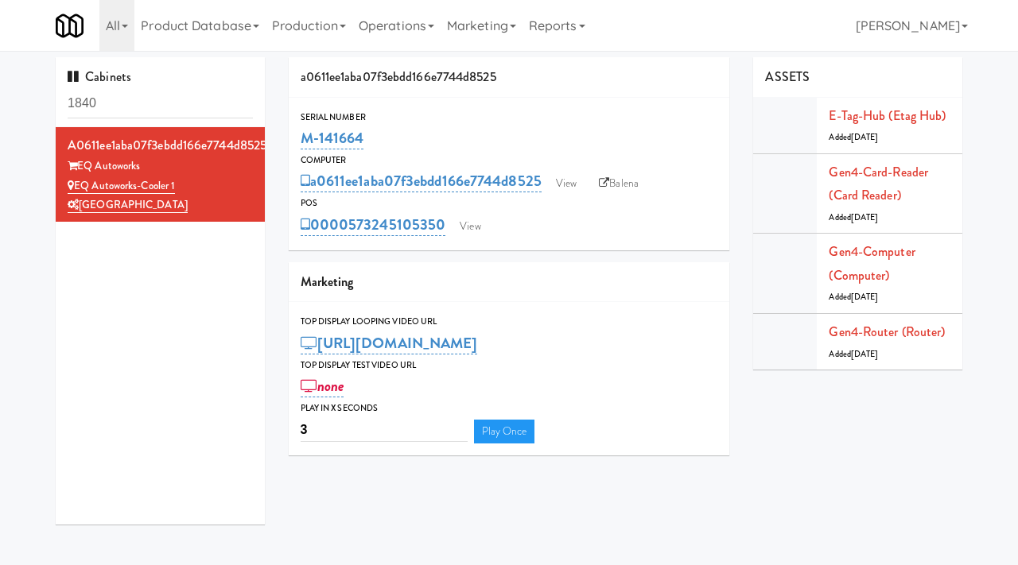
type input "1840"
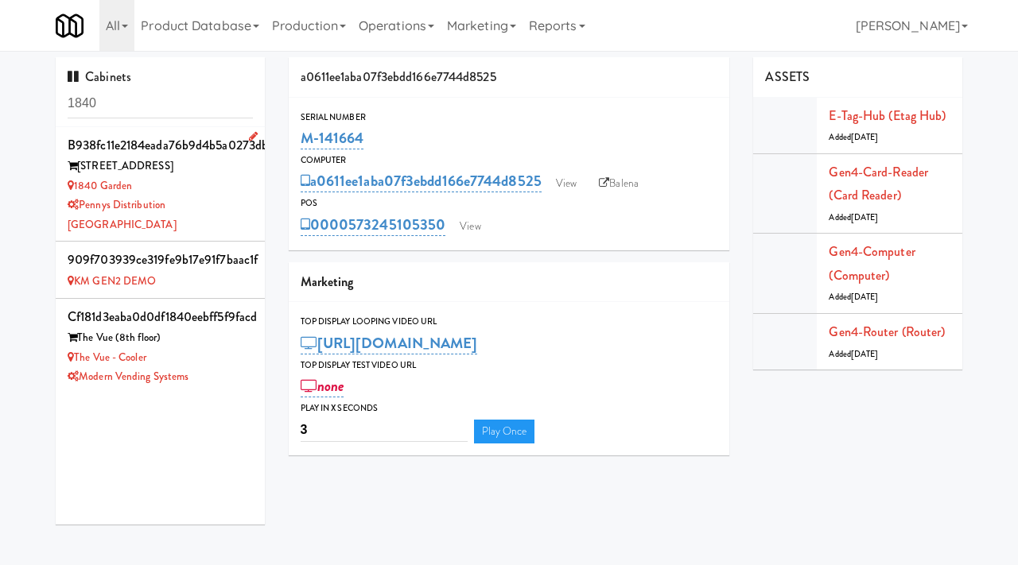
drag, startPoint x: 144, startPoint y: 185, endPoint x: 75, endPoint y: 180, distance: 69.4
click at [75, 180] on div "1840 Garden" at bounding box center [160, 187] width 185 height 20
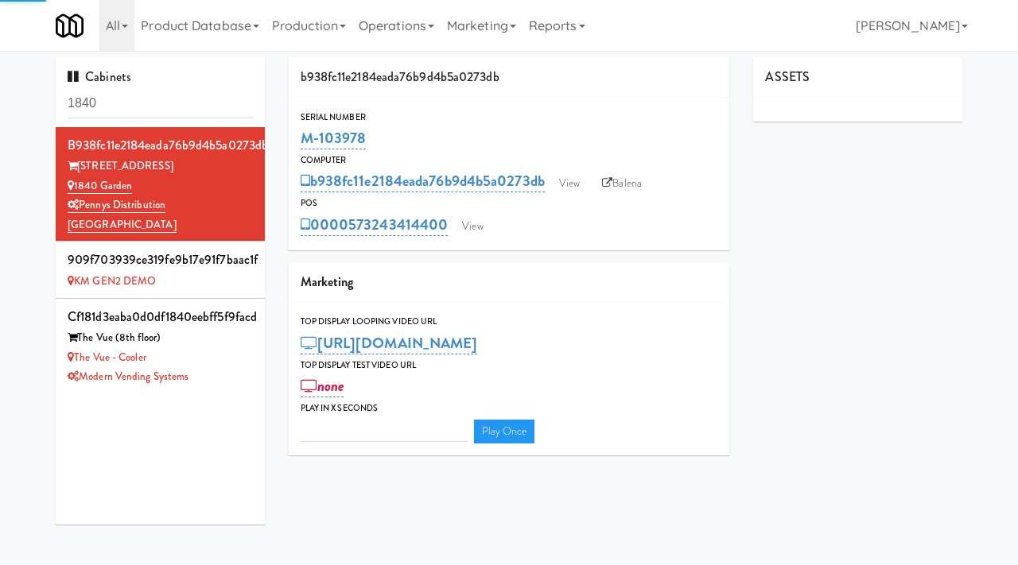
type input "3"
click at [130, 107] on input "1840" at bounding box center [160, 103] width 185 height 29
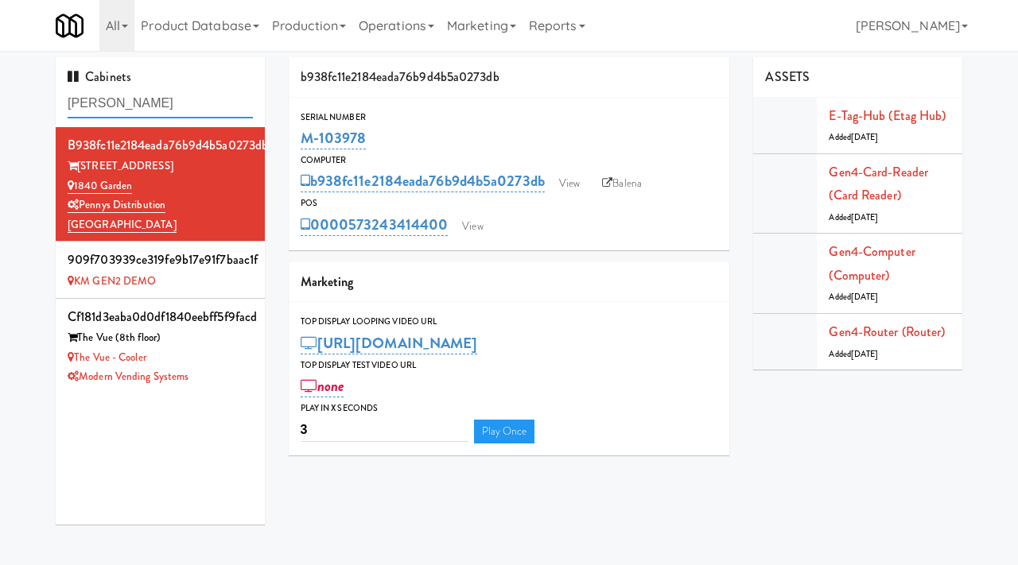
type input "[PERSON_NAME]"
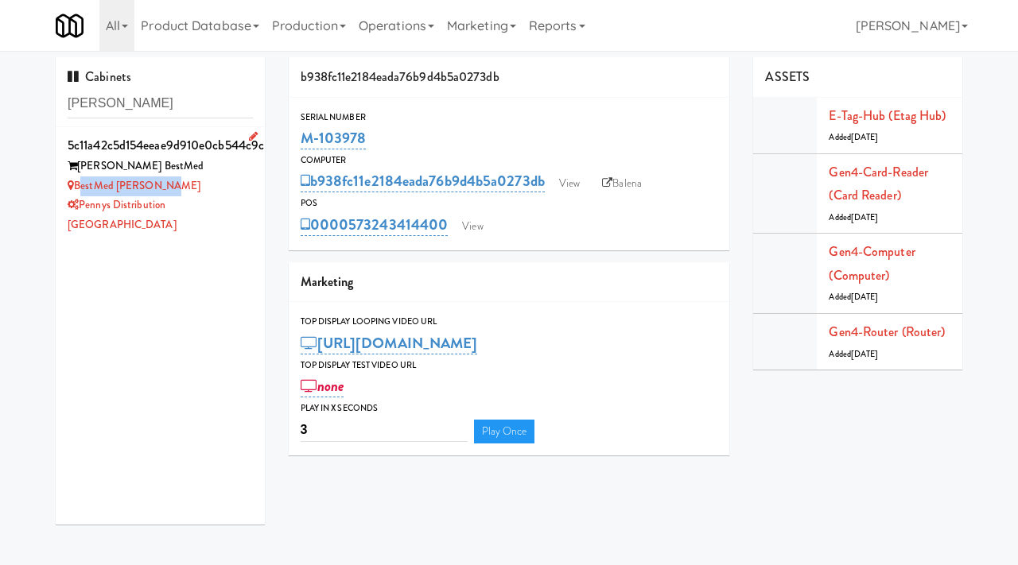
drag, startPoint x: 166, startPoint y: 184, endPoint x: 78, endPoint y: 188, distance: 88.3
click at [78, 188] on div "BestMed [PERSON_NAME]" at bounding box center [160, 187] width 185 height 20
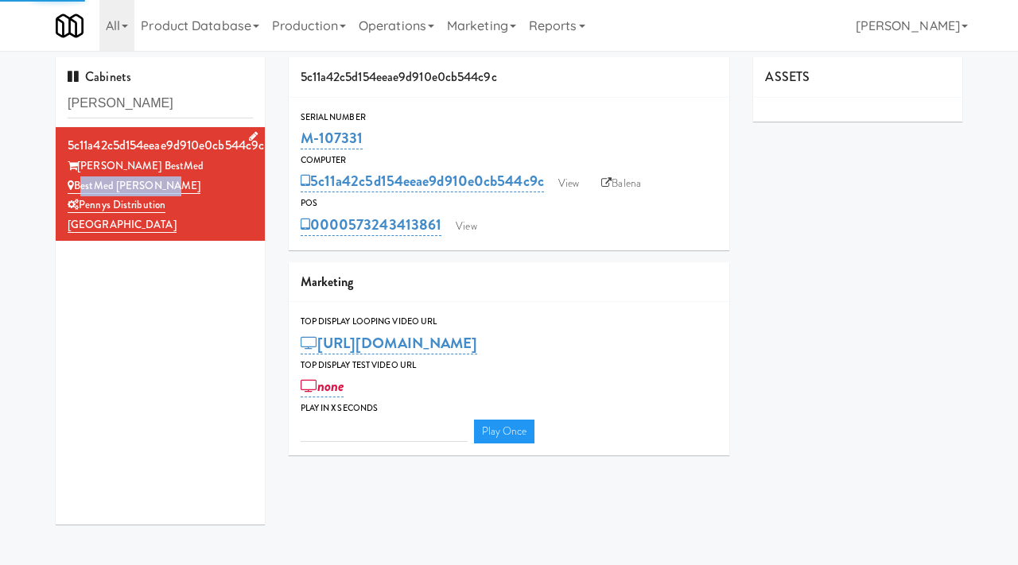
type input "3"
